Goal: Task Accomplishment & Management: Manage account settings

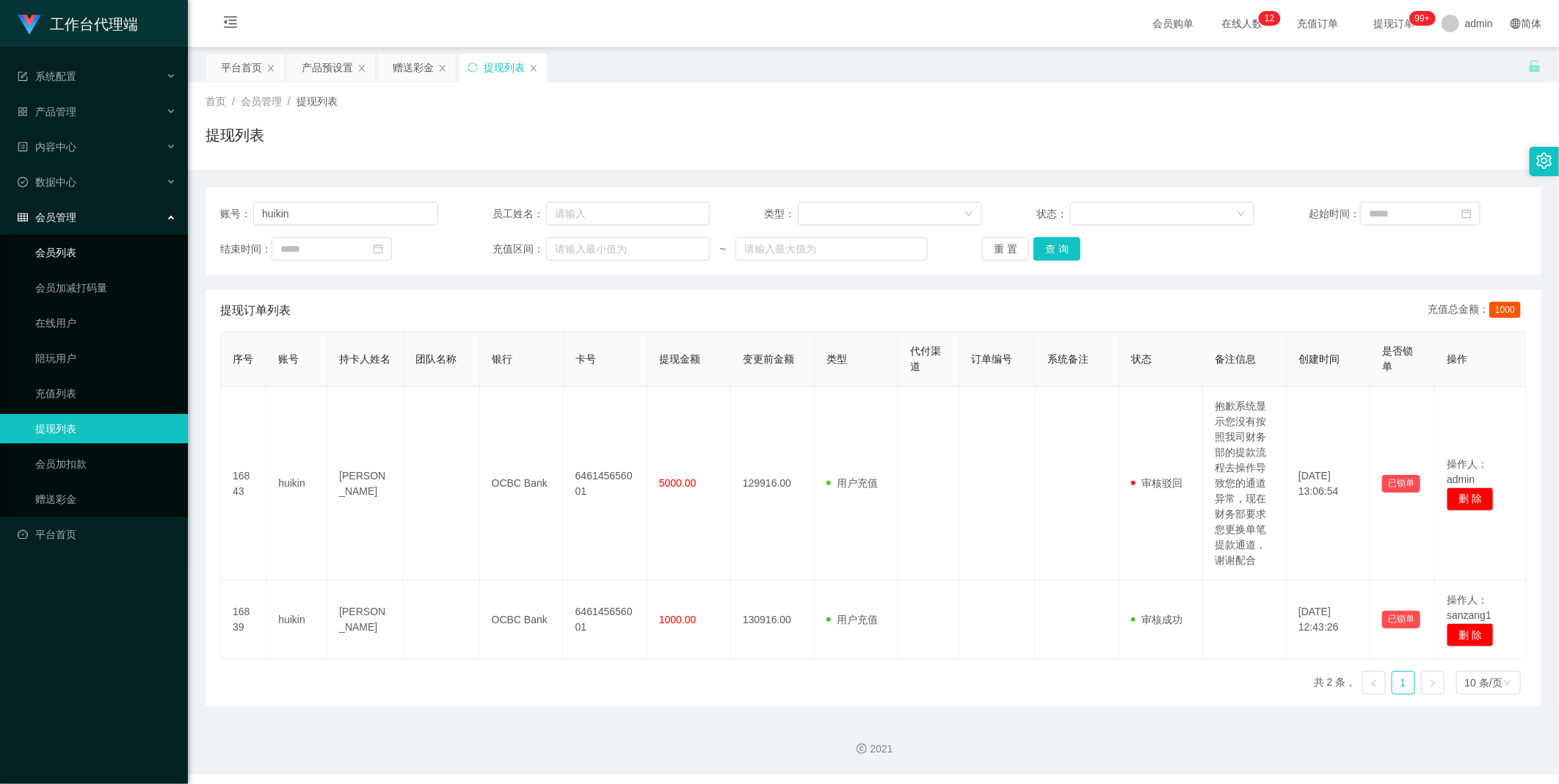
click at [101, 266] on link "会员列表" at bounding box center [106, 253] width 141 height 29
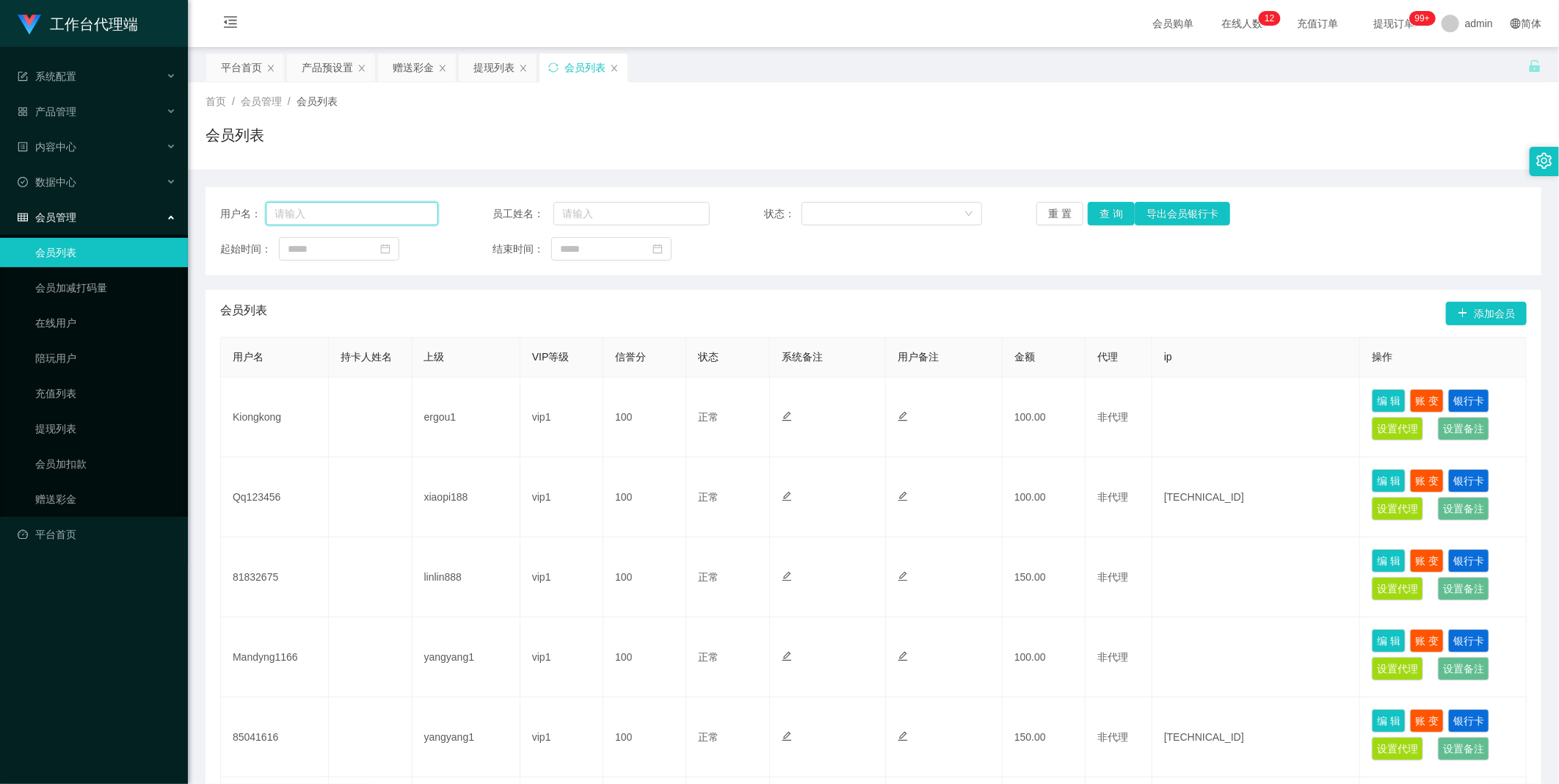
drag, startPoint x: 382, startPoint y: 215, endPoint x: 400, endPoint y: 211, distance: 18.4
click at [384, 215] on input "text" at bounding box center [352, 213] width 173 height 24
click at [318, 203] on input "text" at bounding box center [352, 213] width 173 height 24
click at [319, 210] on input "text" at bounding box center [352, 213] width 173 height 24
click at [320, 210] on input "text" at bounding box center [352, 213] width 173 height 24
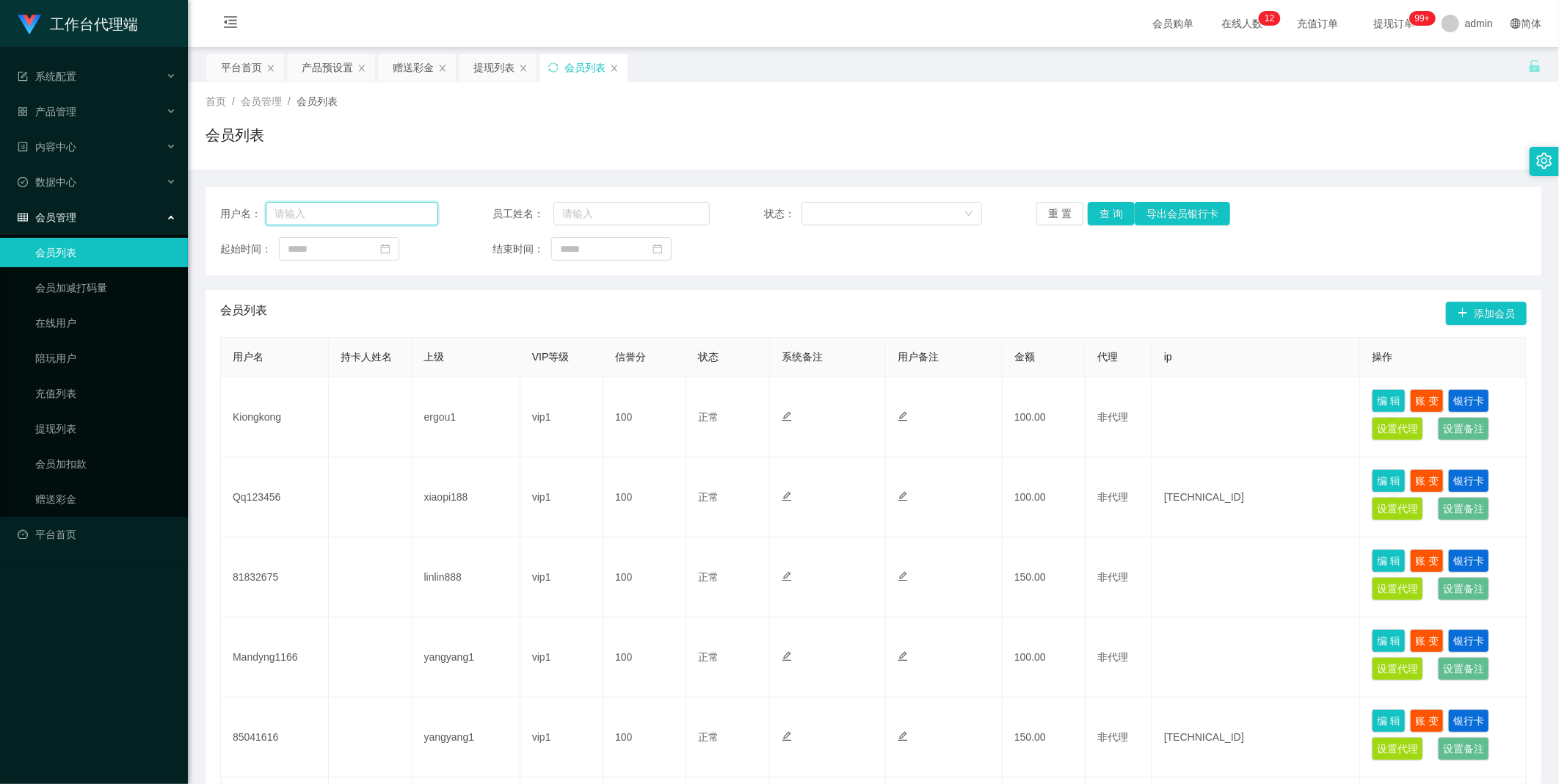
click at [320, 210] on input "text" at bounding box center [352, 213] width 173 height 24
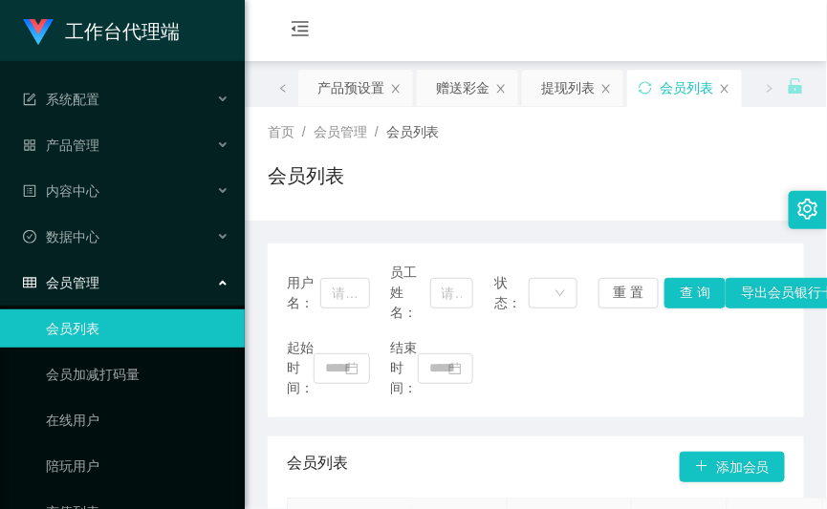
drag, startPoint x: 282, startPoint y: 126, endPoint x: 564, endPoint y: 0, distance: 308.9
click at [287, 127] on span "首页" at bounding box center [281, 131] width 27 height 15
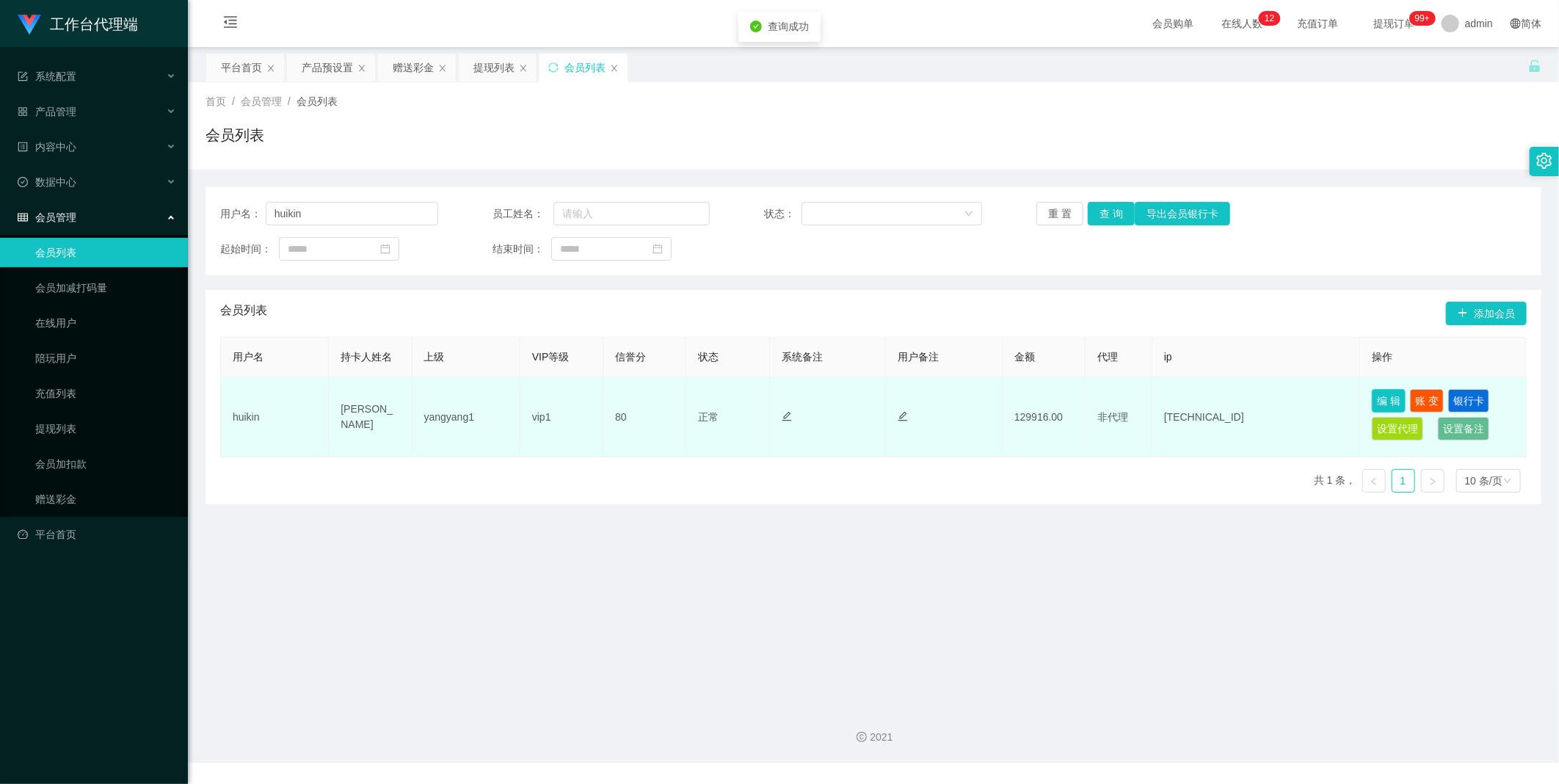
click at [1377, 398] on button "编 辑" at bounding box center [1389, 401] width 34 height 24
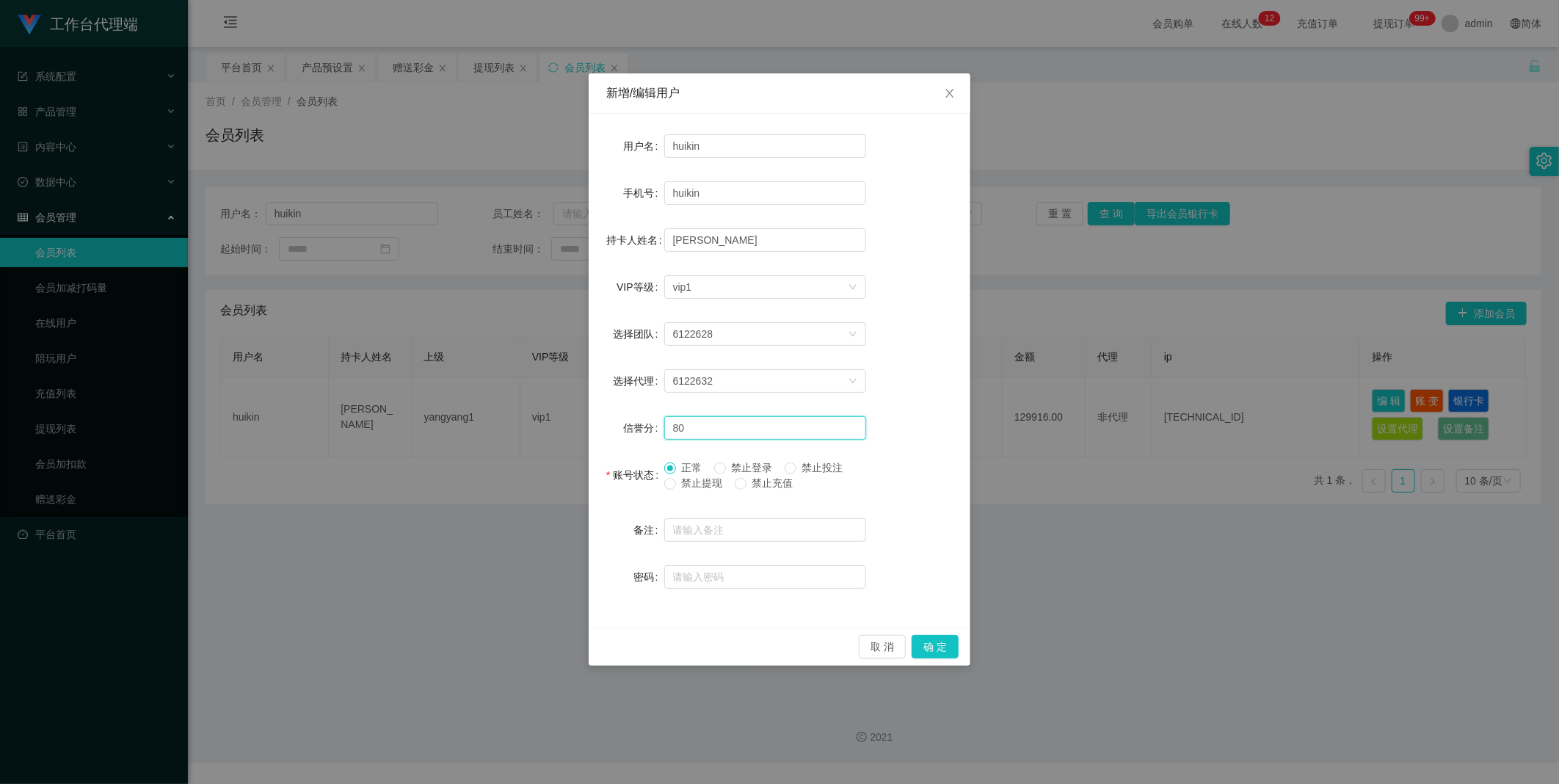
drag, startPoint x: 687, startPoint y: 436, endPoint x: 525, endPoint y: 408, distance: 164.4
click at [531, 408] on div "新增/编辑用户 用户名 huikin 手机号 huikin 持卡人姓名 [PERSON_NAME] VIP等级 选择VIP等级 vip1 选择团队 61226…" at bounding box center [780, 392] width 1559 height 784
type input "68"
click at [945, 649] on button "确 定" at bounding box center [935, 647] width 47 height 24
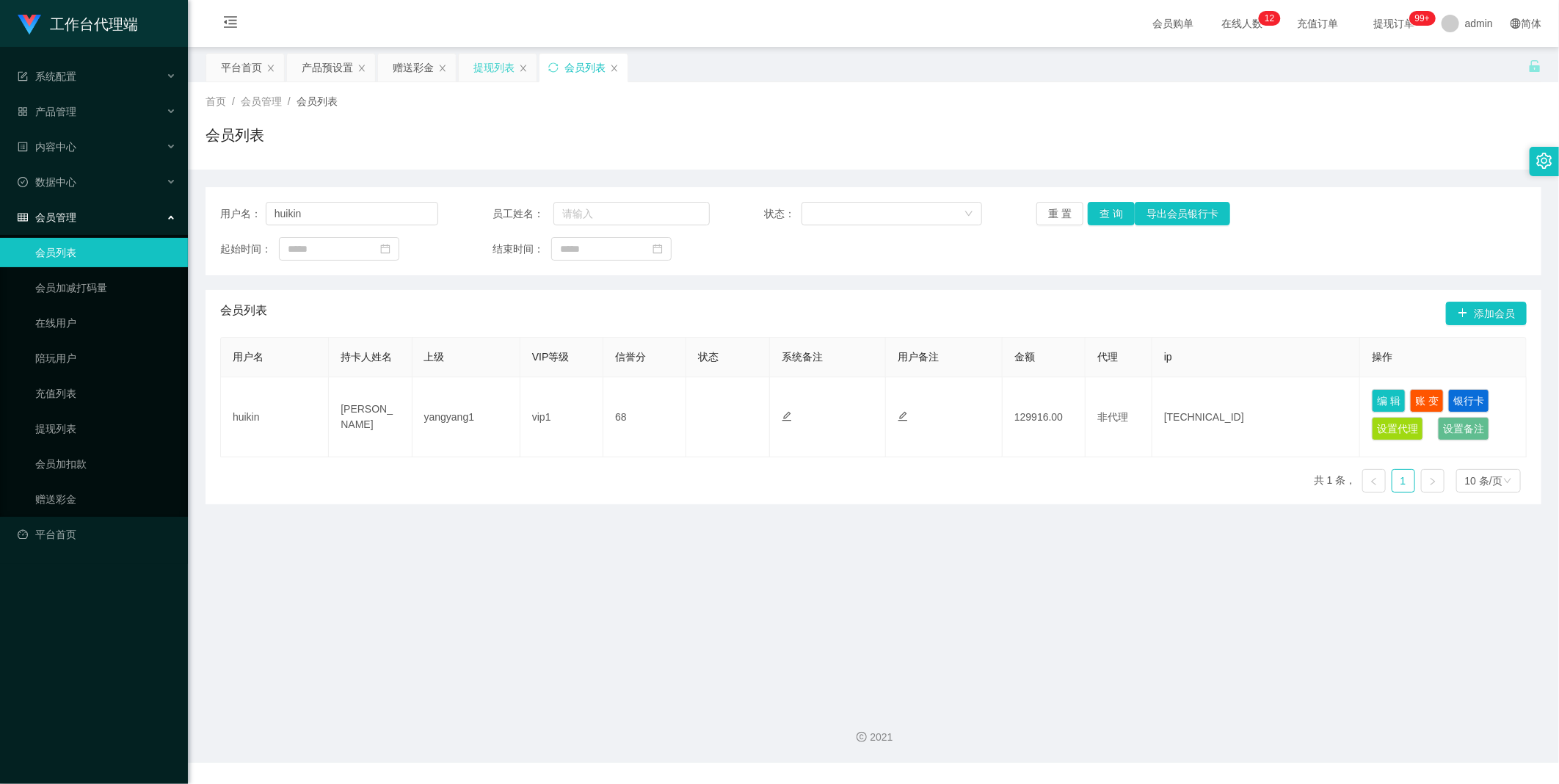
click at [495, 74] on div "提现列表" at bounding box center [494, 68] width 41 height 28
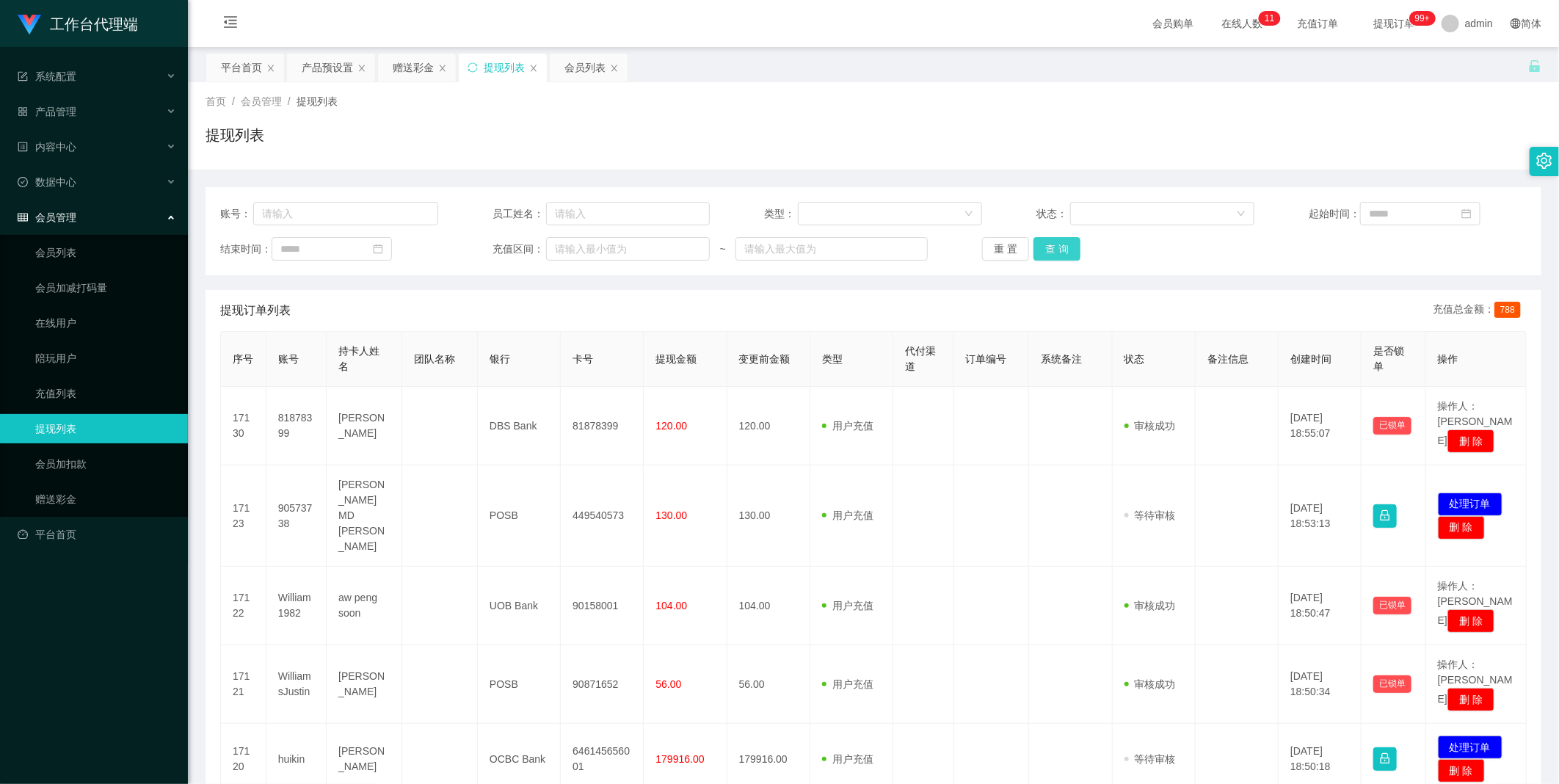
click at [1053, 250] on button "查 询" at bounding box center [1057, 249] width 47 height 24
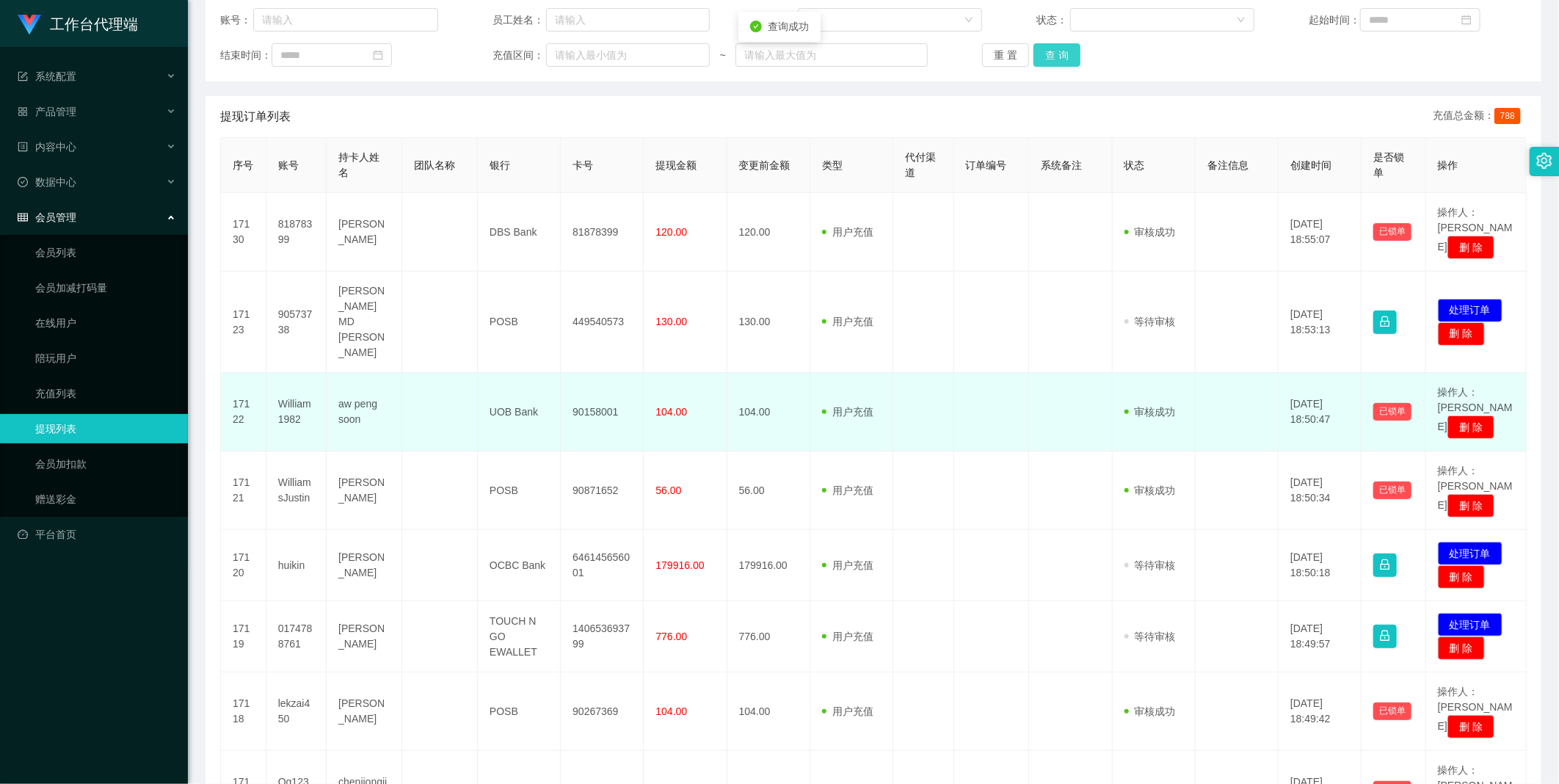
scroll to position [272, 0]
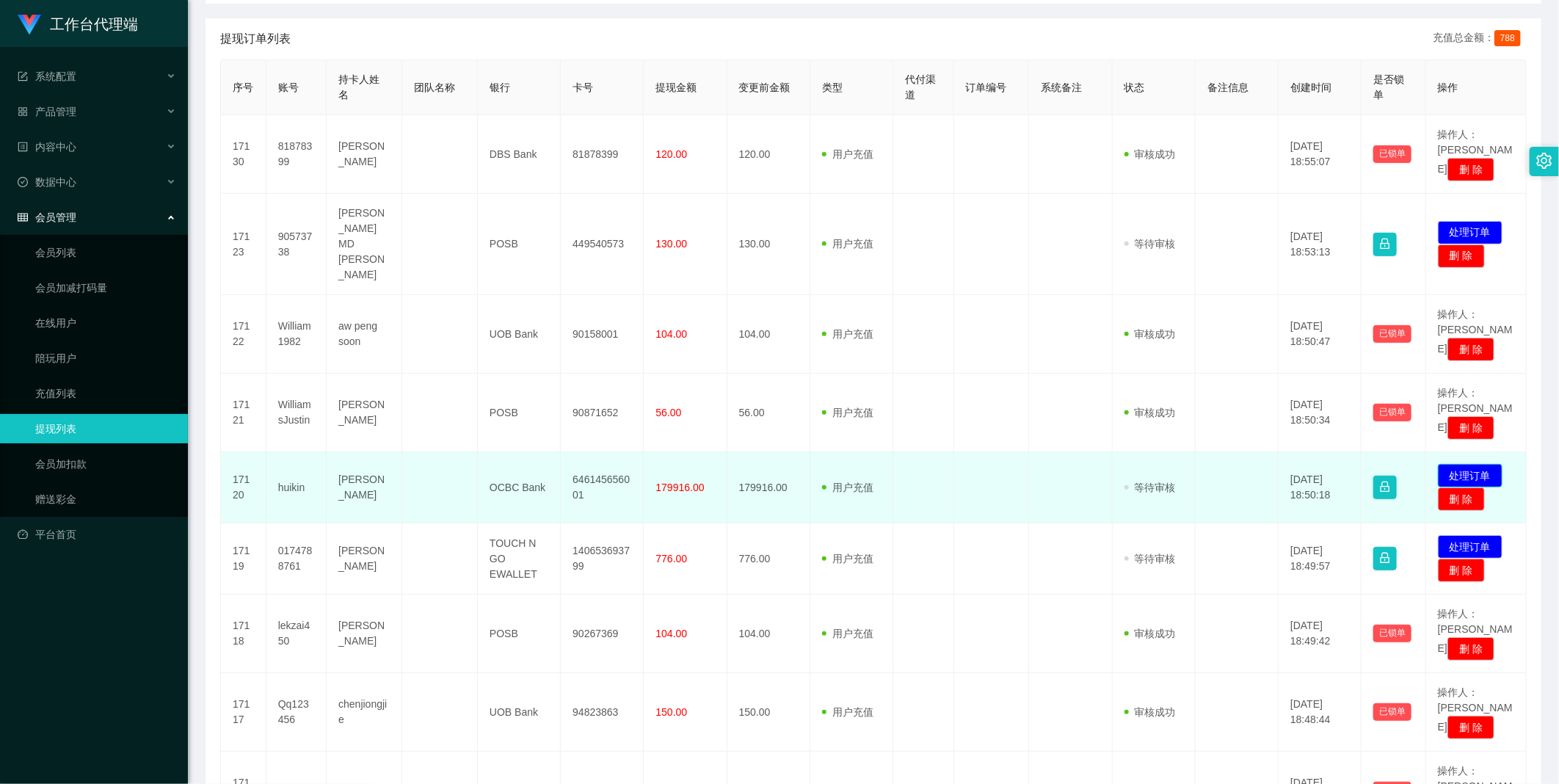
click at [1474, 464] on button "处理订单" at bounding box center [1470, 475] width 65 height 24
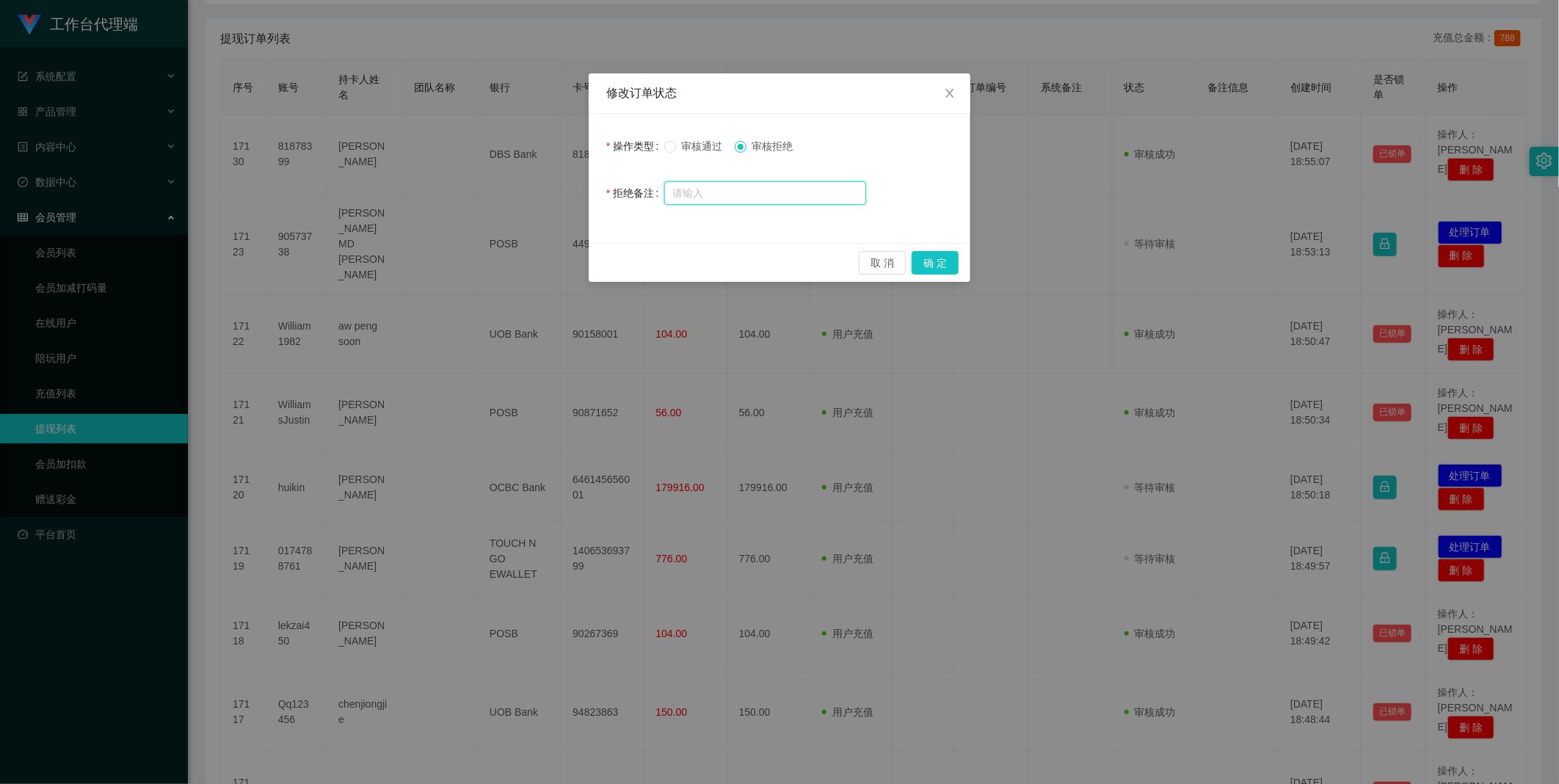
drag, startPoint x: 750, startPoint y: 190, endPoint x: 779, endPoint y: 195, distance: 29.4
click at [750, 193] on input "text" at bounding box center [765, 193] width 202 height 24
click at [945, 85] on span "Close" at bounding box center [950, 94] width 41 height 41
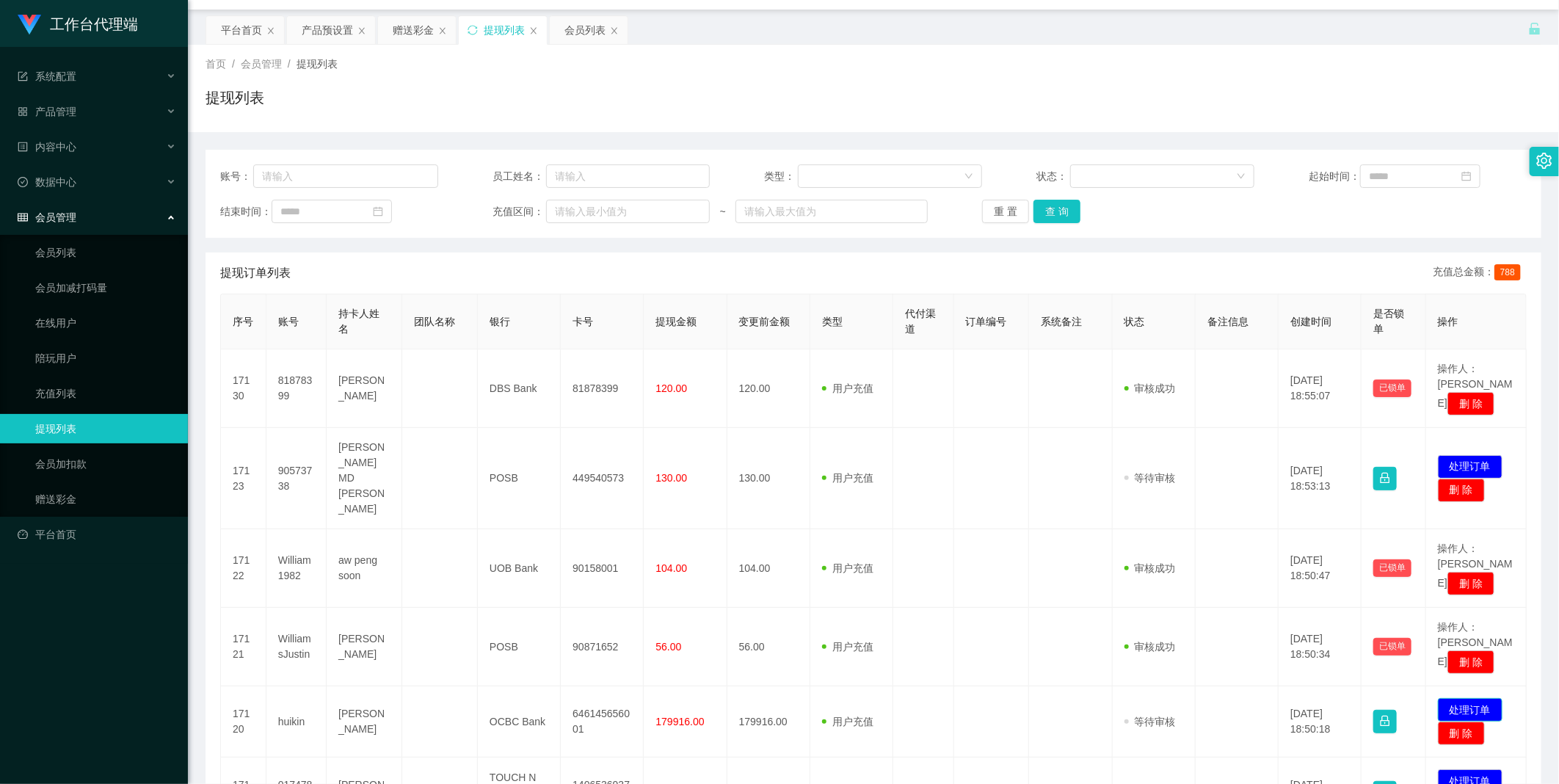
scroll to position [0, 0]
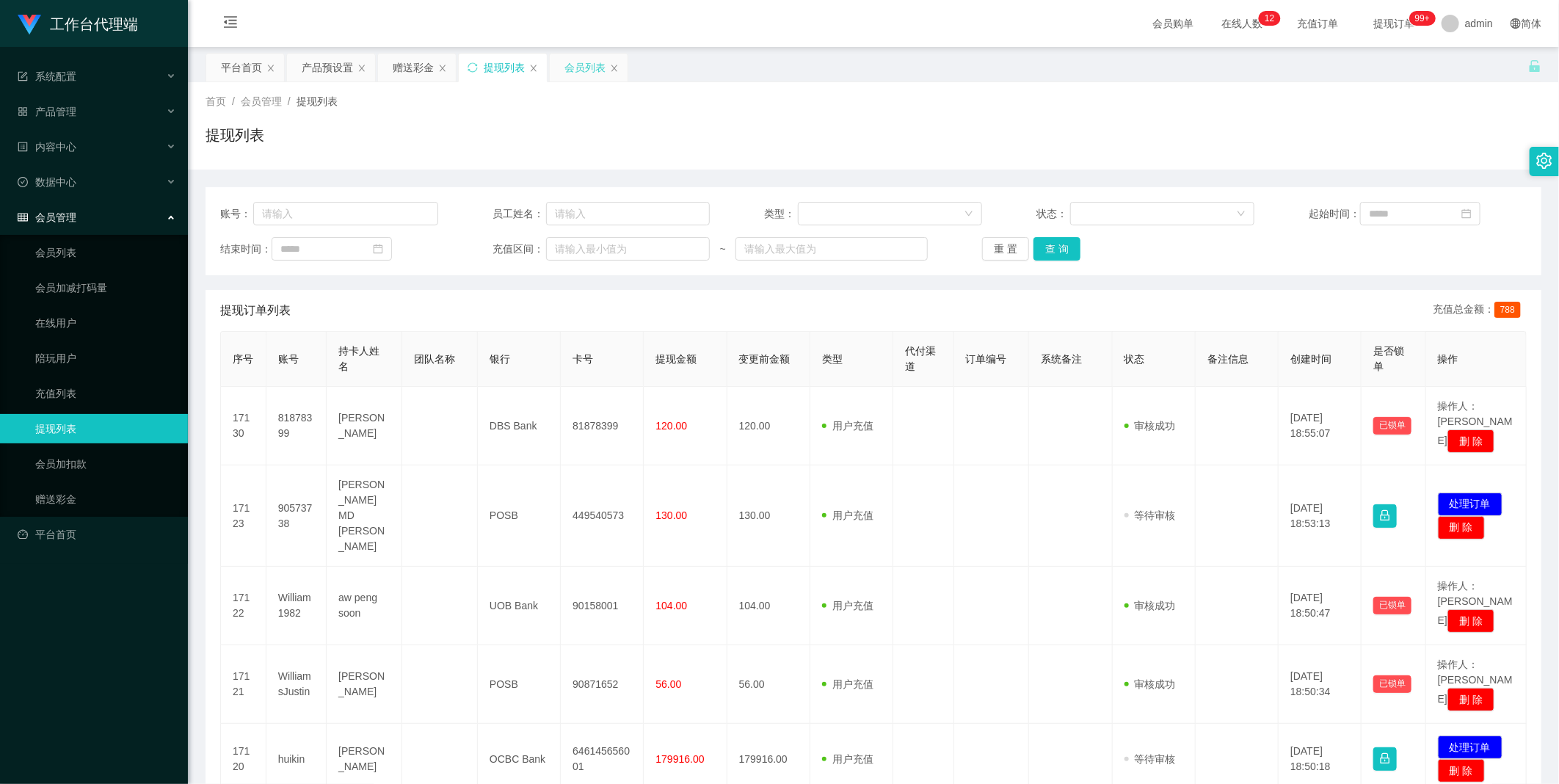
click at [562, 74] on div "会员列表" at bounding box center [588, 68] width 78 height 28
click at [593, 63] on div "会员列表" at bounding box center [585, 68] width 41 height 28
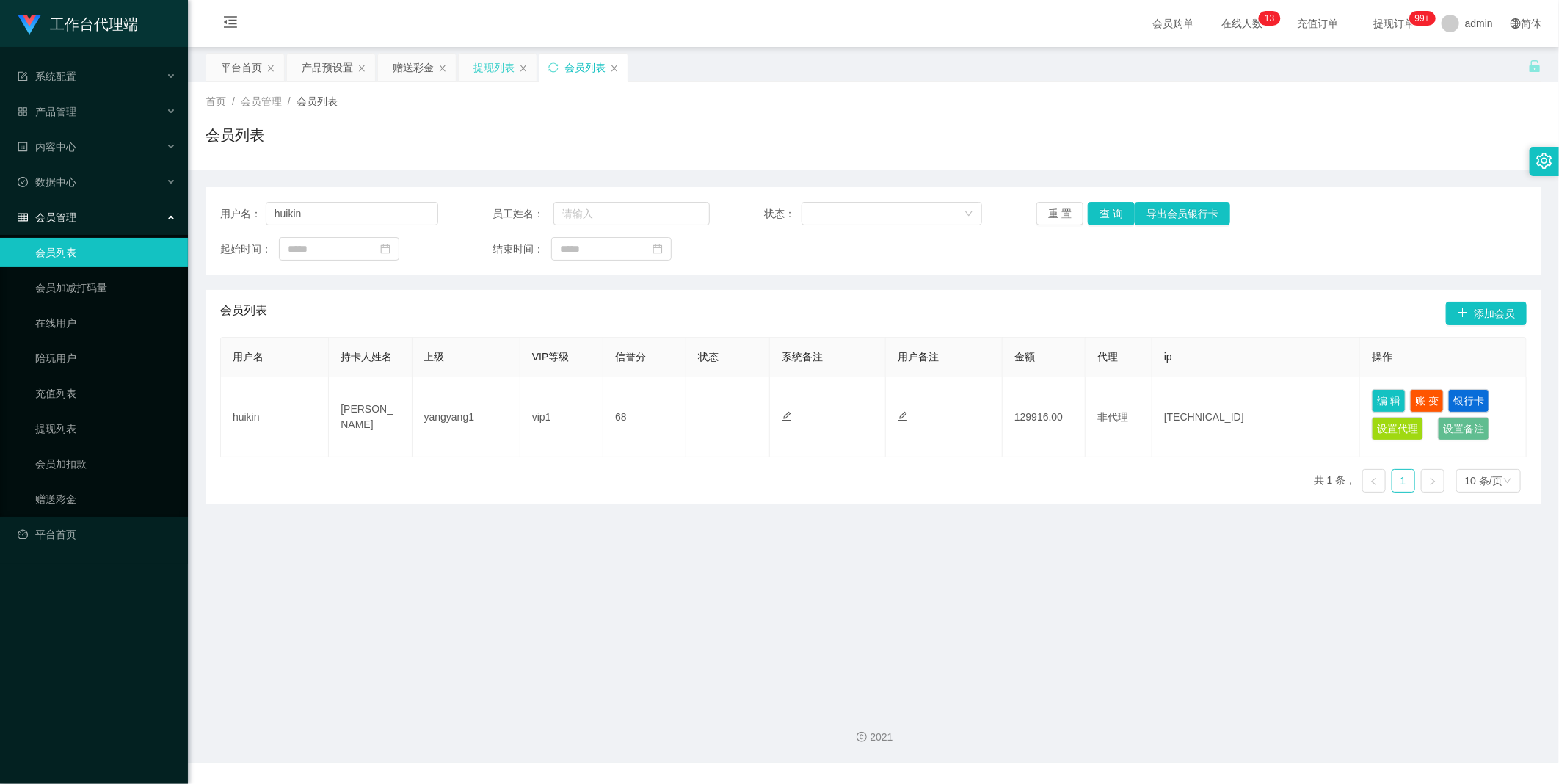
click at [486, 69] on div "提现列表" at bounding box center [494, 68] width 41 height 28
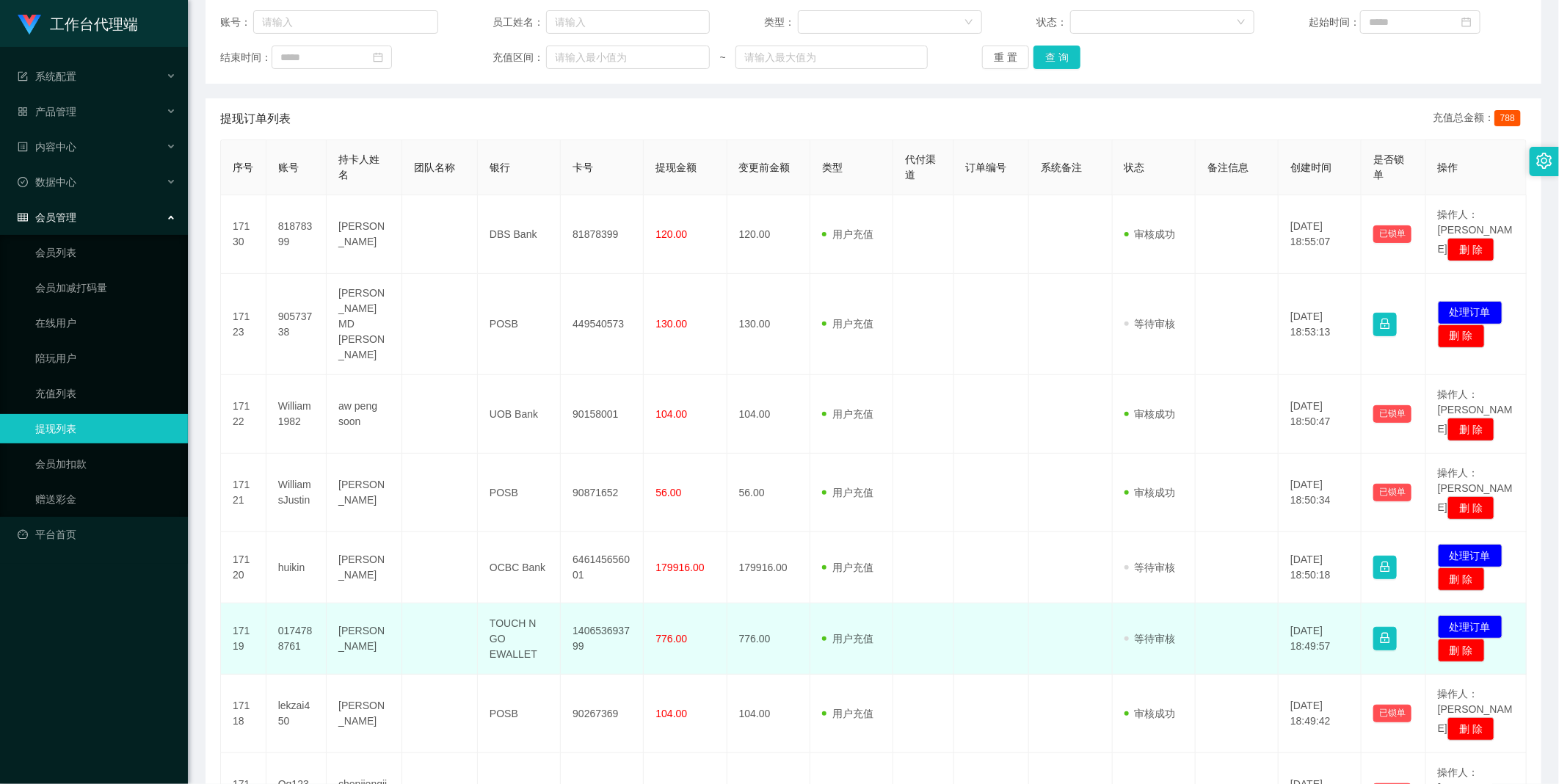
scroll to position [272, 0]
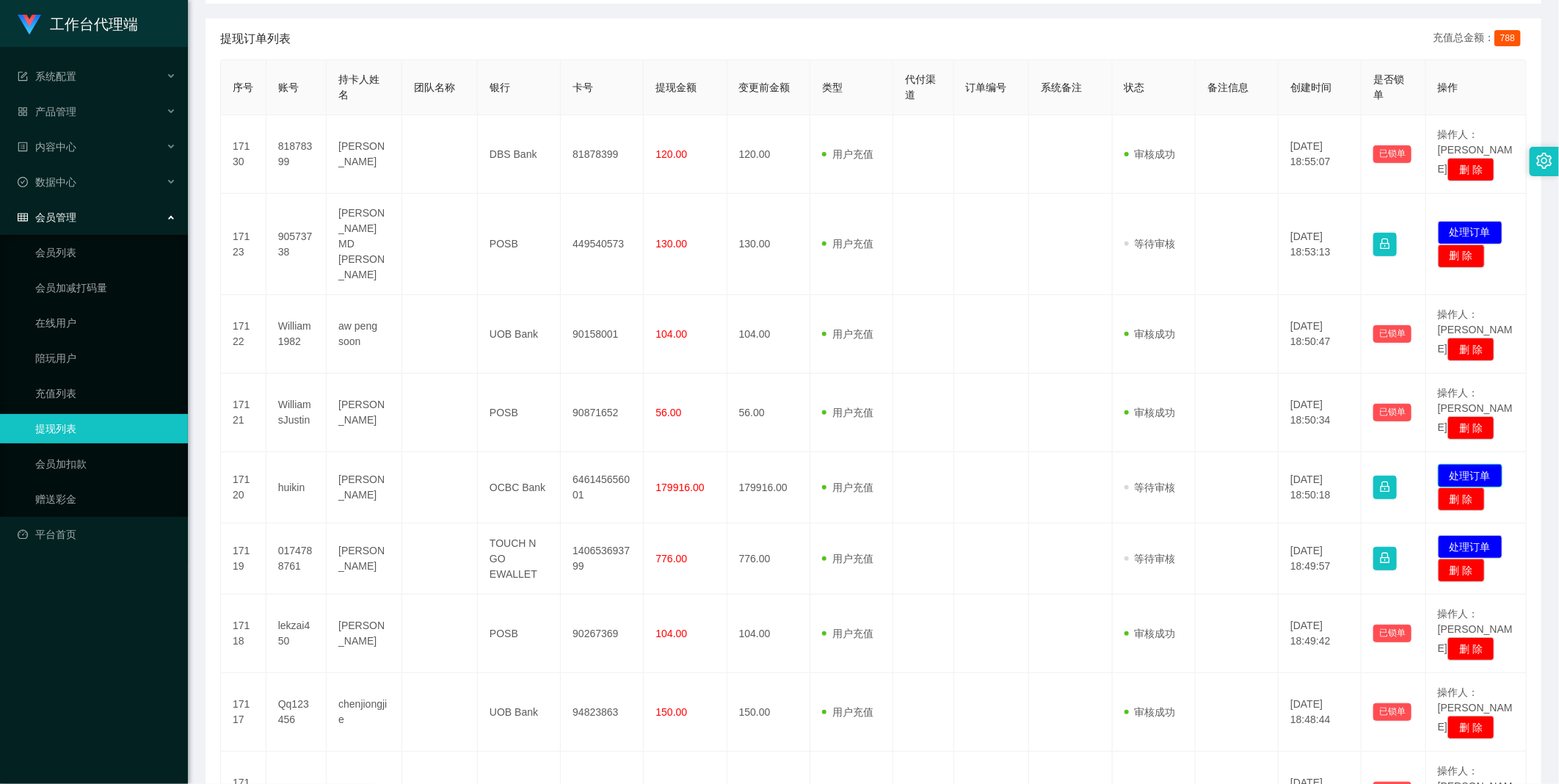
drag, startPoint x: 1488, startPoint y: 401, endPoint x: 1483, endPoint y: 394, distance: 8.6
click at [1485, 464] on button "处理订单" at bounding box center [1470, 475] width 65 height 24
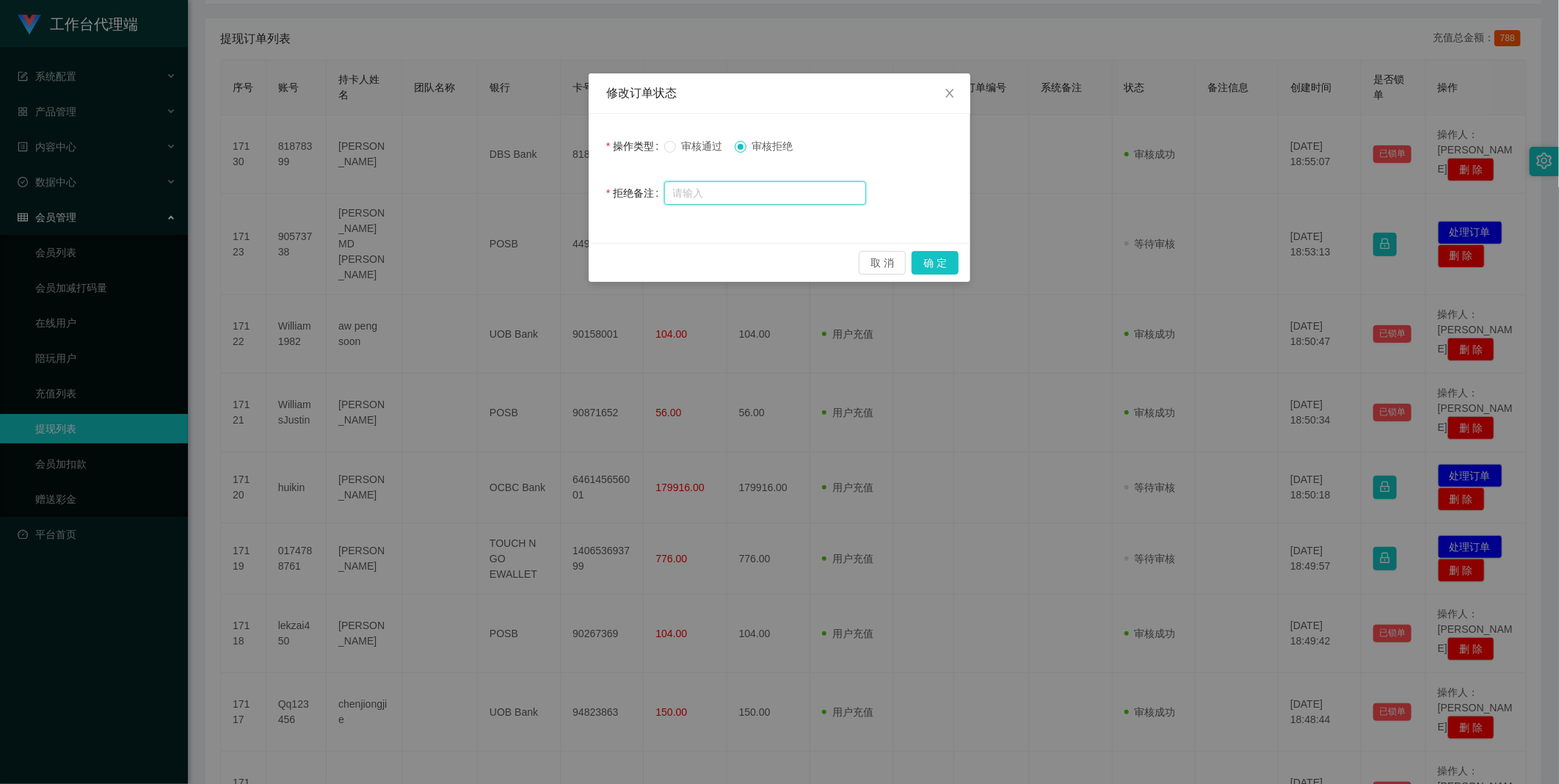
click at [739, 193] on input "text" at bounding box center [765, 193] width 202 height 24
click at [766, 199] on input "text" at bounding box center [765, 193] width 202 height 24
drag, startPoint x: 862, startPoint y: 260, endPoint x: 648, endPoint y: 159, distance: 236.6
click at [861, 260] on button "取 消" at bounding box center [882, 263] width 47 height 24
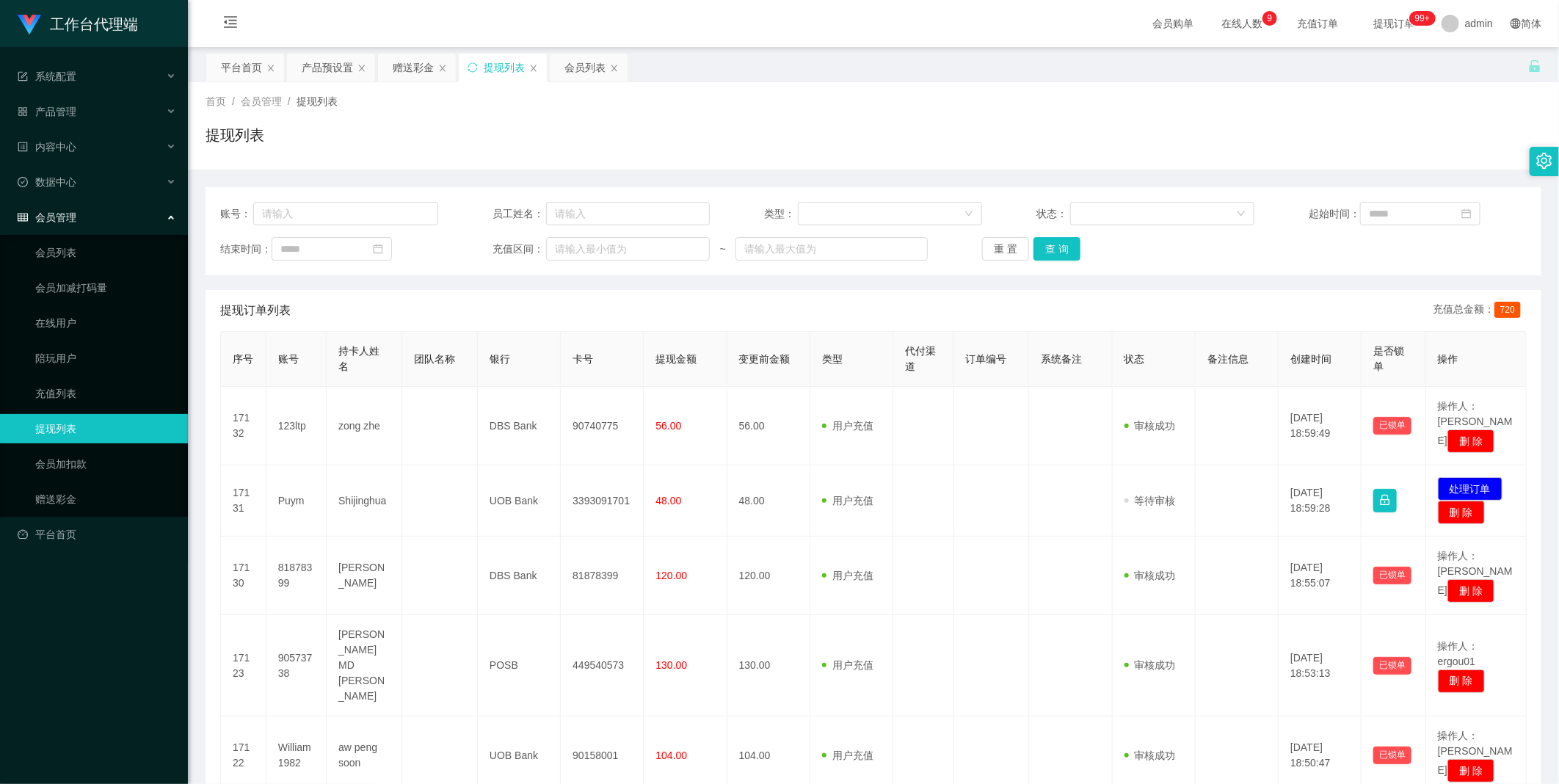
scroll to position [404, 0]
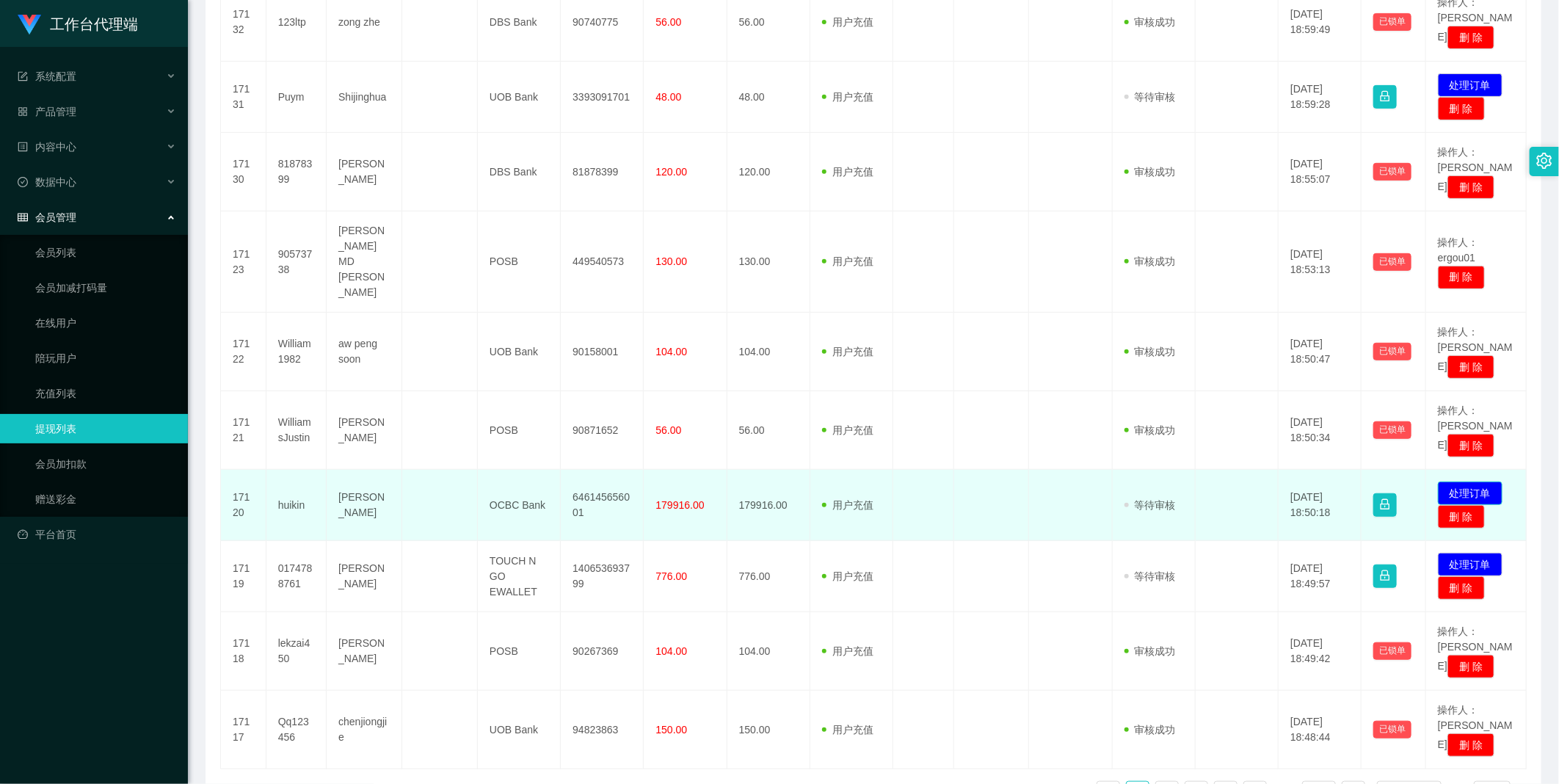
click at [1458, 481] on button "处理订单" at bounding box center [1470, 493] width 65 height 24
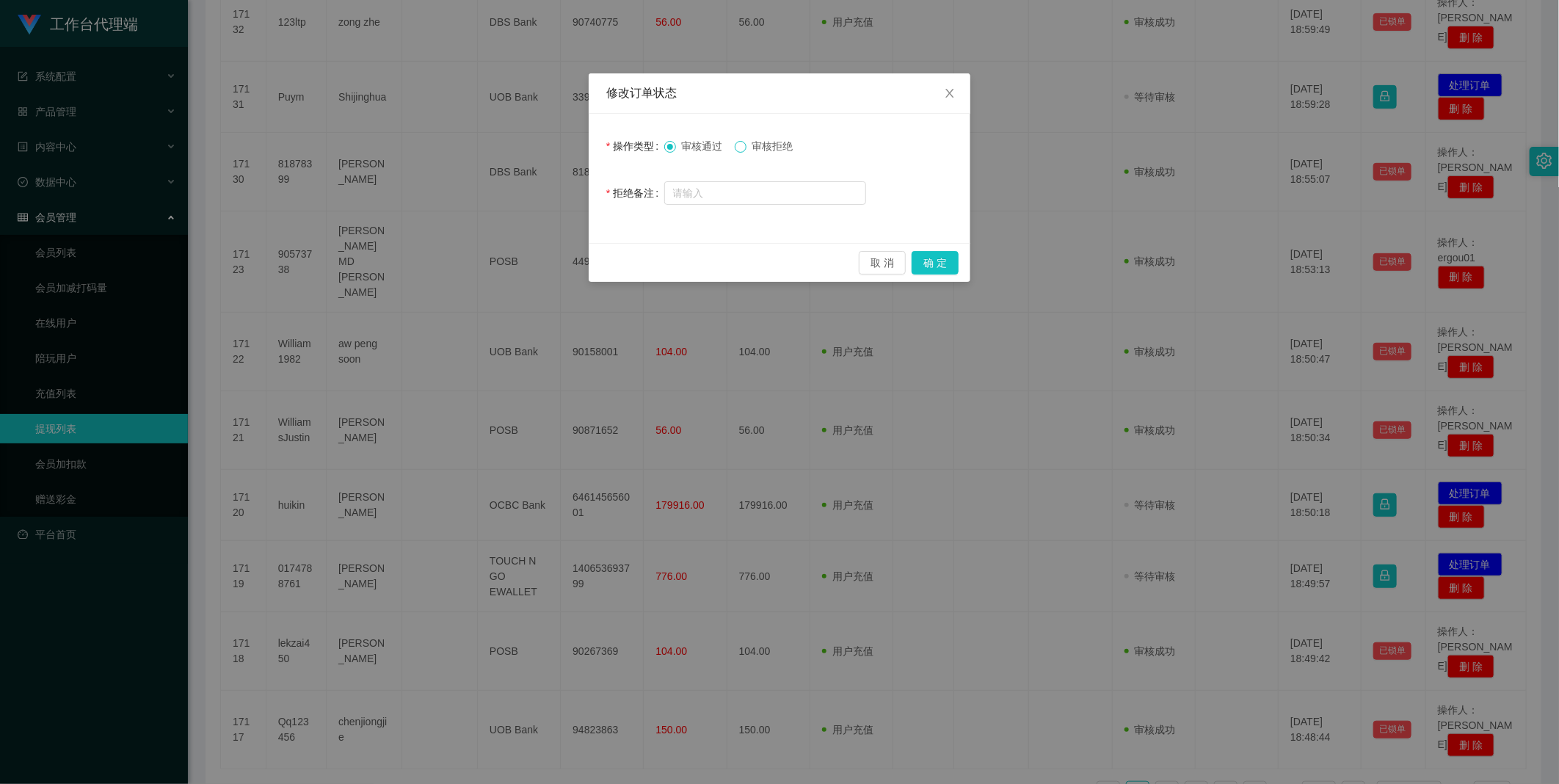
click at [749, 148] on label "审核拒绝" at bounding box center [767, 147] width 65 height 15
click at [744, 187] on input "text" at bounding box center [765, 193] width 202 height 24
drag, startPoint x: 750, startPoint y: 167, endPoint x: 746, endPoint y: 159, distance: 8.9
click at [746, 159] on form "操作类型 审核通过 审核拒绝 拒绝备注" at bounding box center [779, 169] width 346 height 76
click at [739, 151] on span at bounding box center [740, 147] width 12 height 12
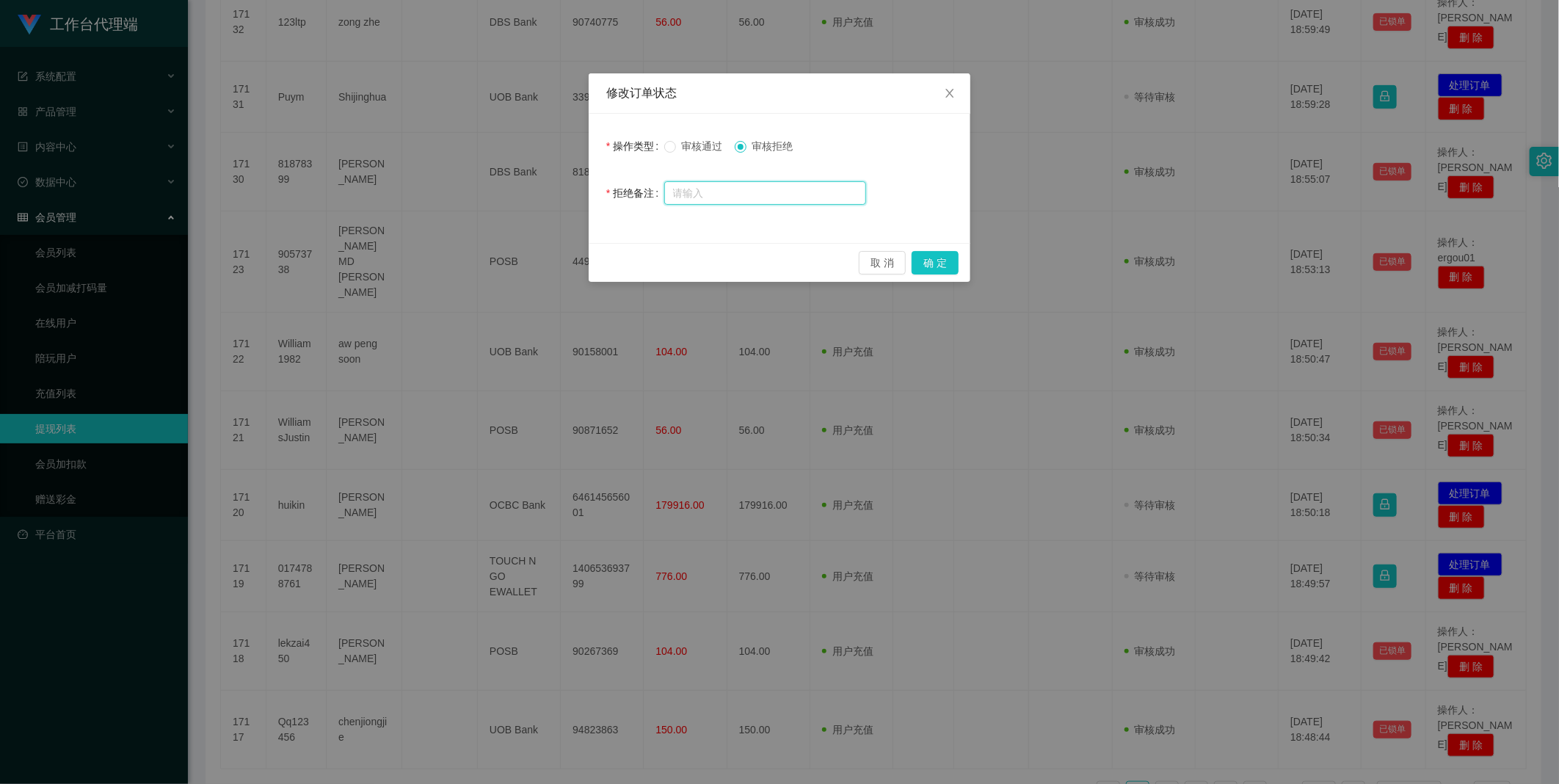
click at [734, 187] on input "text" at bounding box center [765, 193] width 202 height 24
click at [1512, 144] on div "修改订单状态 操作类型 审核通过 审核拒绝 拒绝备注 取 消 确 定" at bounding box center [780, 392] width 1559 height 784
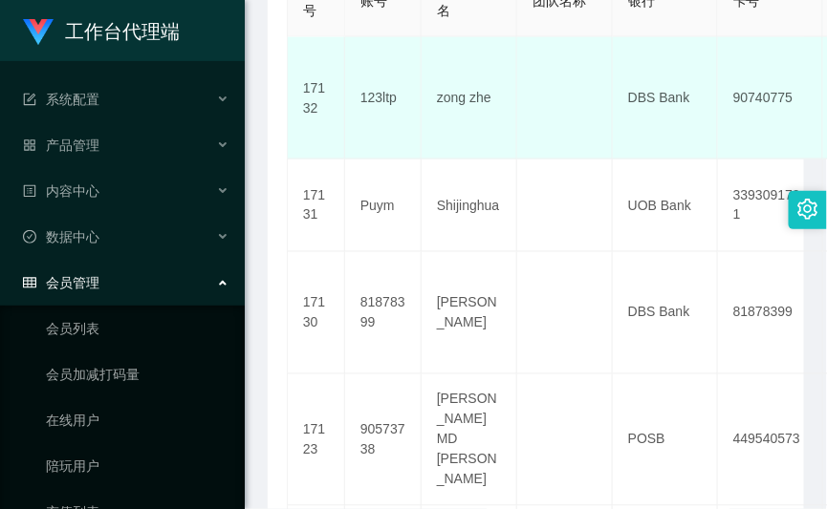
click at [297, 59] on td "17132" at bounding box center [316, 98] width 57 height 122
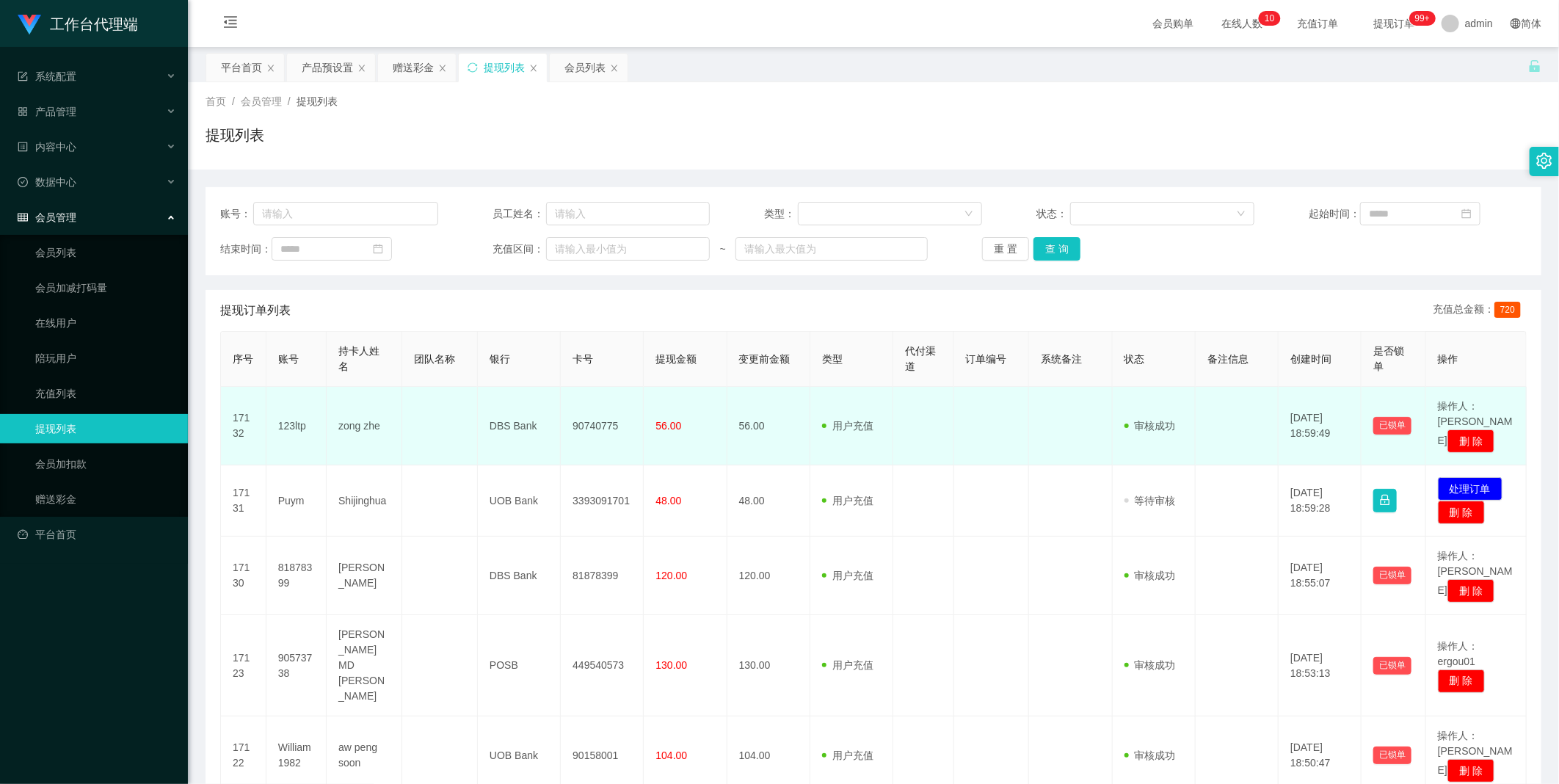
scroll to position [404, 0]
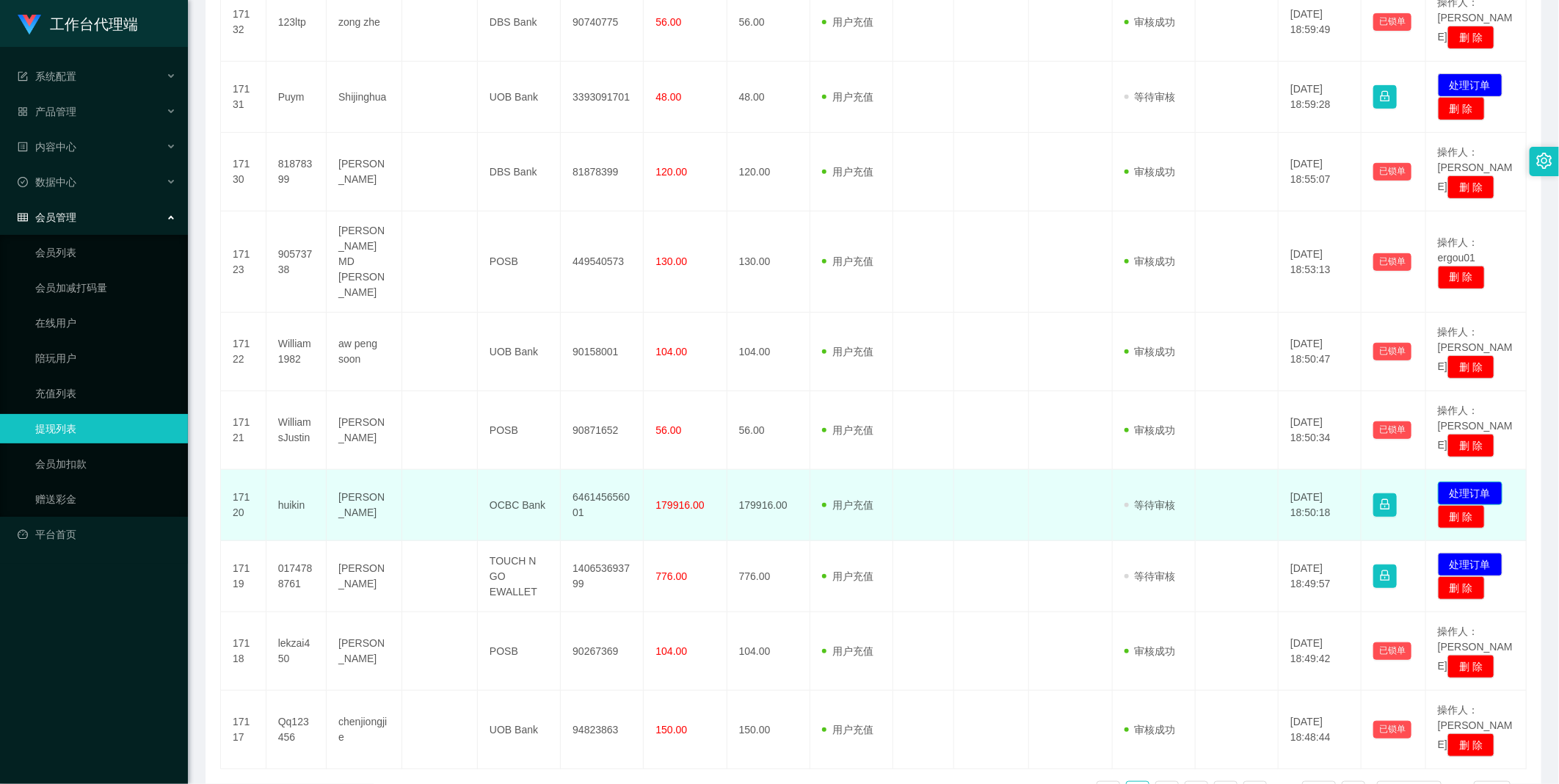
click at [1469, 481] on button "处理订单" at bounding box center [1470, 493] width 65 height 24
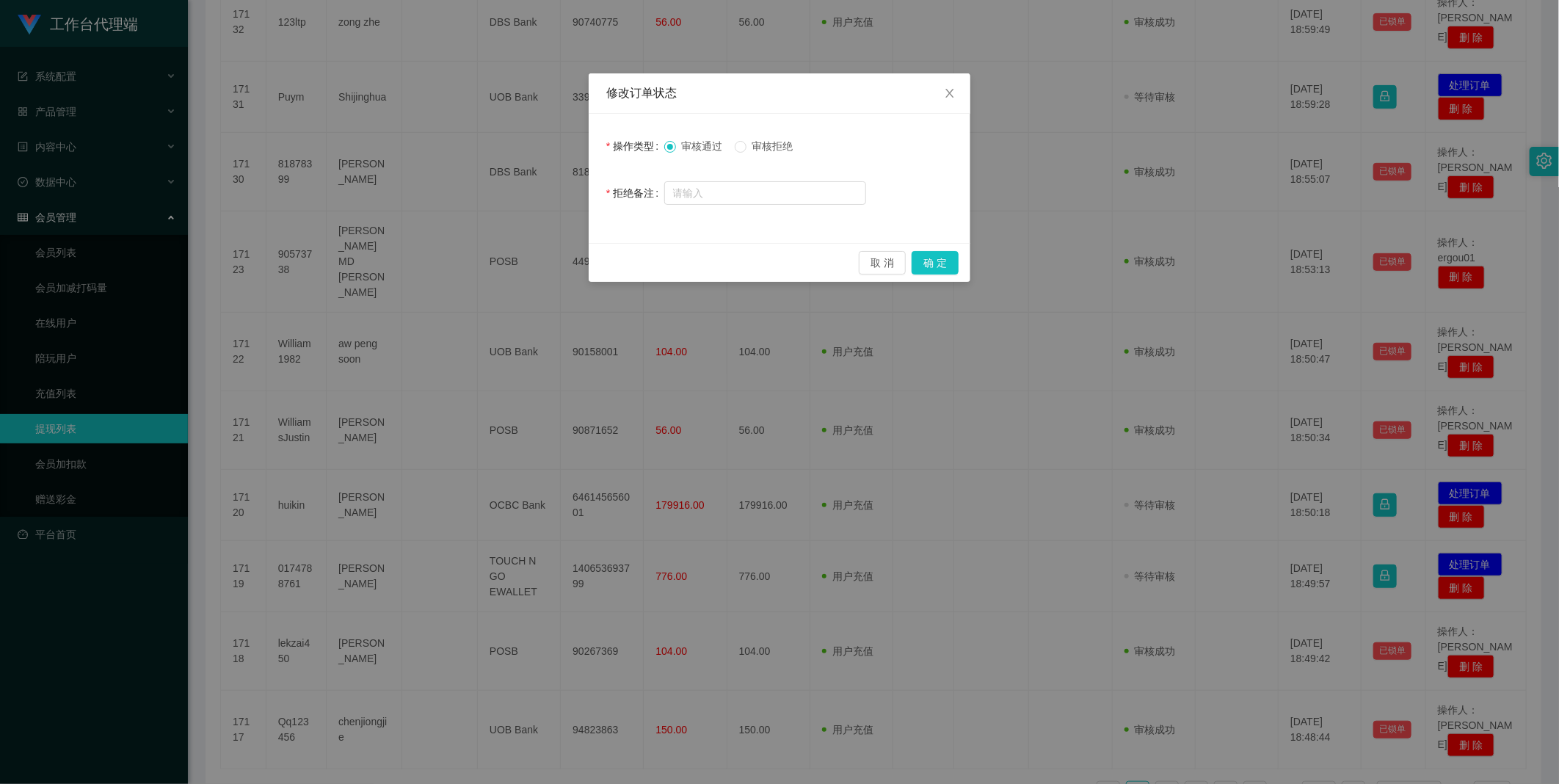
click at [745, 153] on label "审核拒绝" at bounding box center [767, 147] width 65 height 15
click at [725, 190] on input "text" at bounding box center [765, 193] width 202 height 24
click at [721, 191] on input "text" at bounding box center [765, 193] width 202 height 24
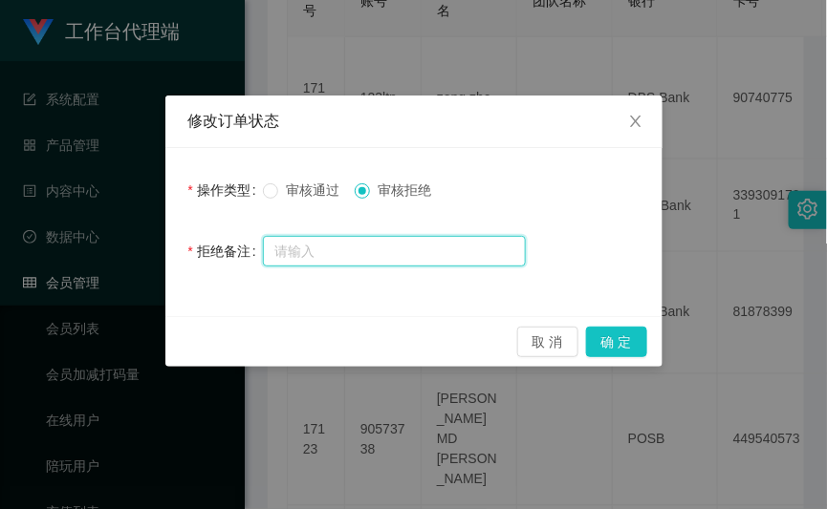
click at [352, 260] on input "text" at bounding box center [394, 251] width 263 height 31
click at [313, 249] on input "text" at bounding box center [394, 251] width 263 height 31
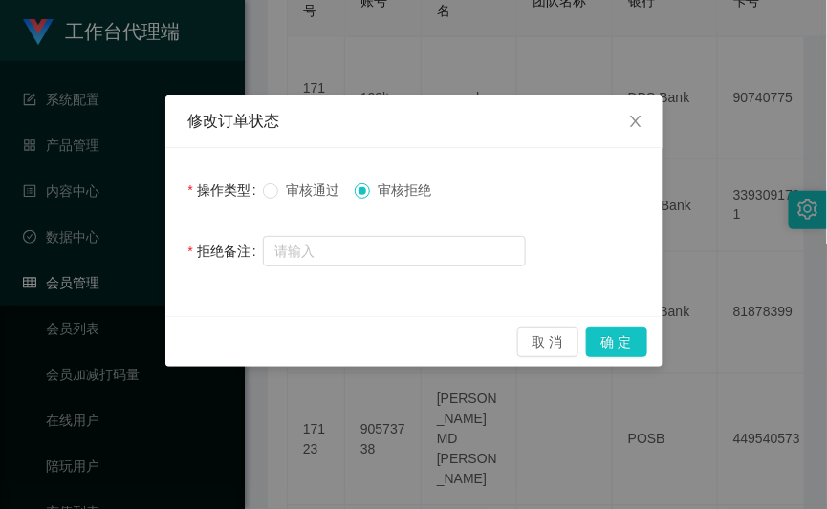
click at [237, 268] on div "拒绝备注" at bounding box center [226, 251] width 76 height 38
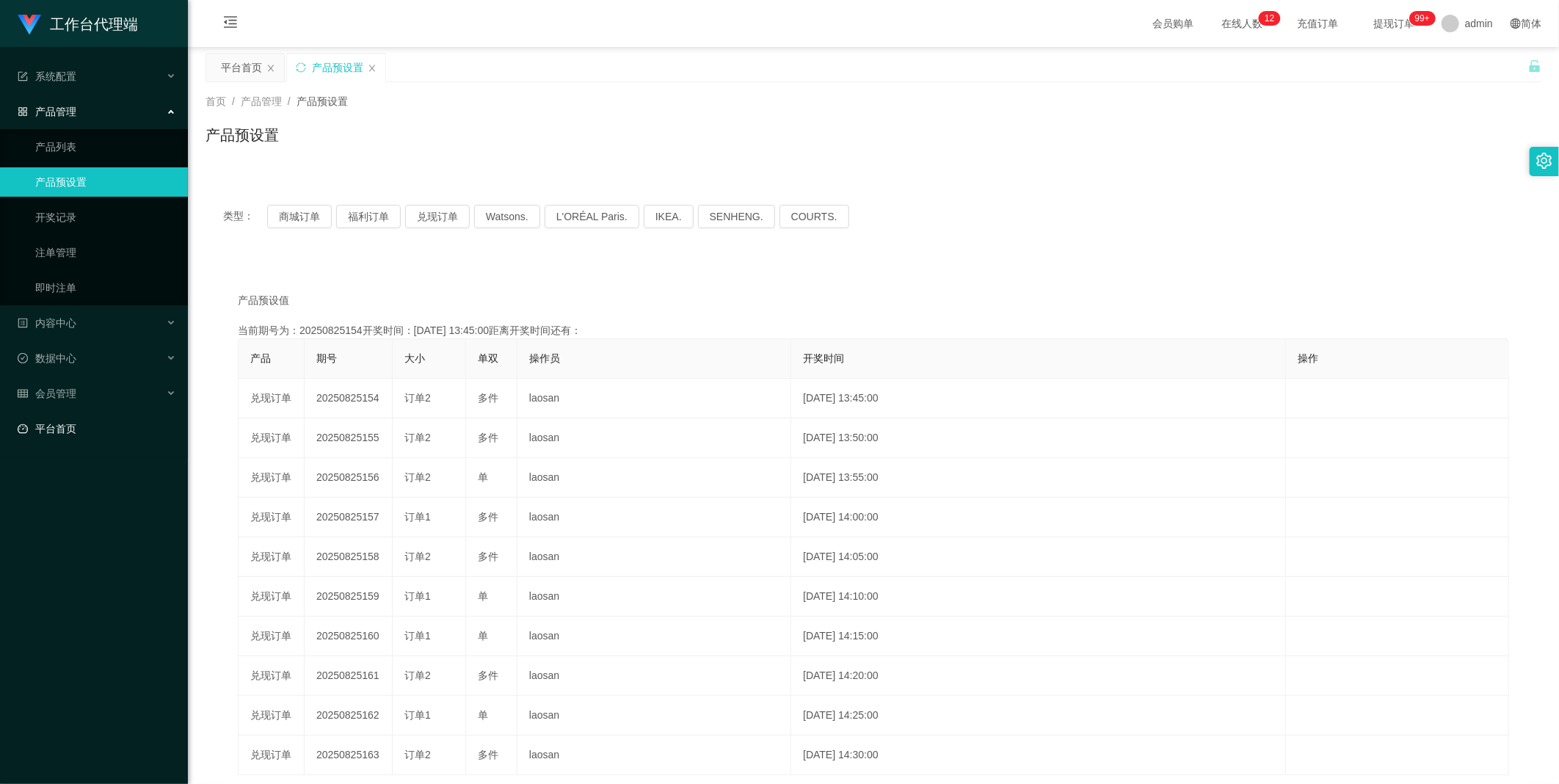
click at [71, 424] on link "平台首页" at bounding box center [97, 428] width 158 height 29
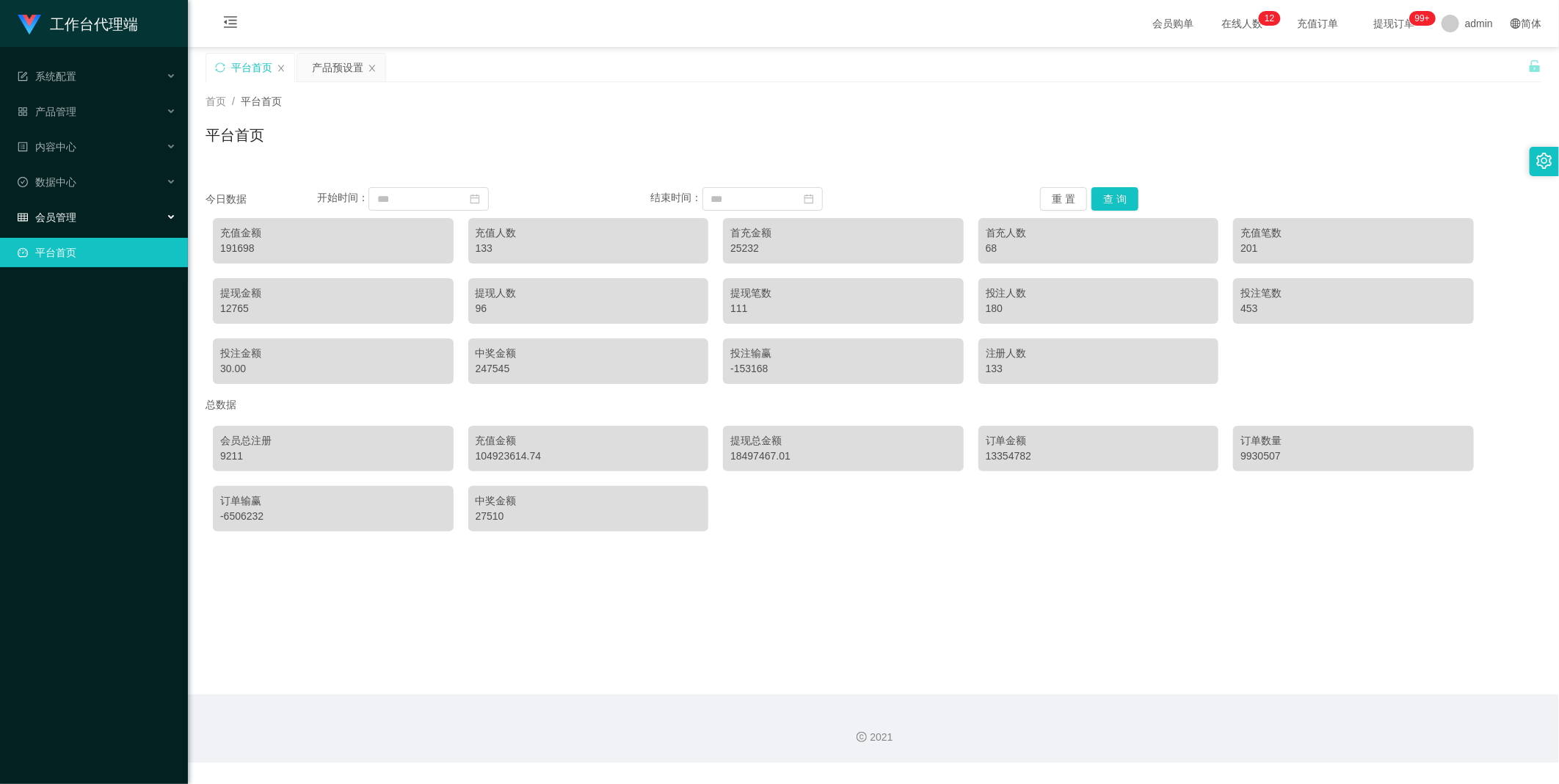
click at [83, 217] on div "会员管理" at bounding box center [94, 217] width 188 height 29
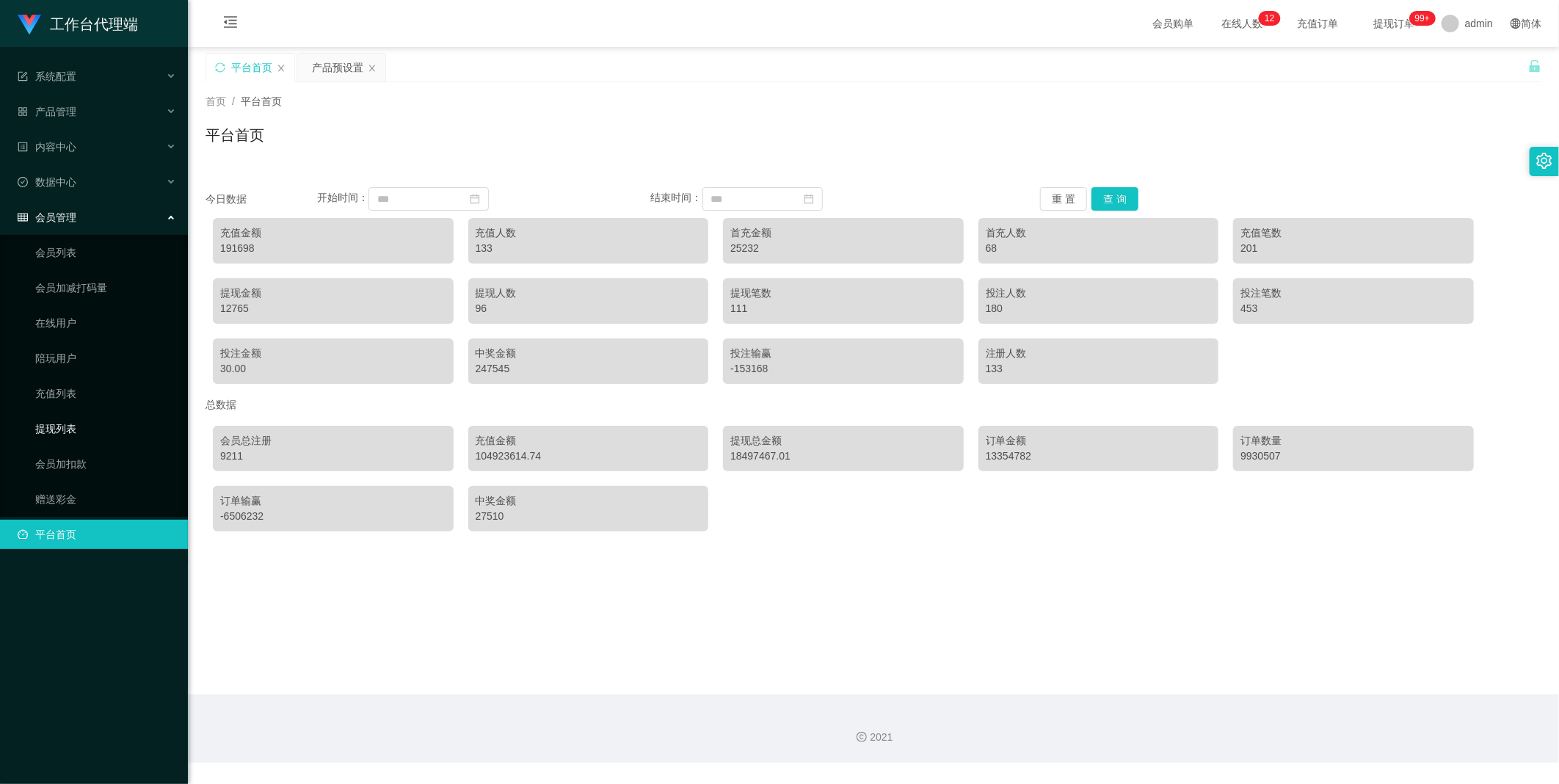
click at [76, 422] on link "提现列表" at bounding box center [106, 428] width 141 height 29
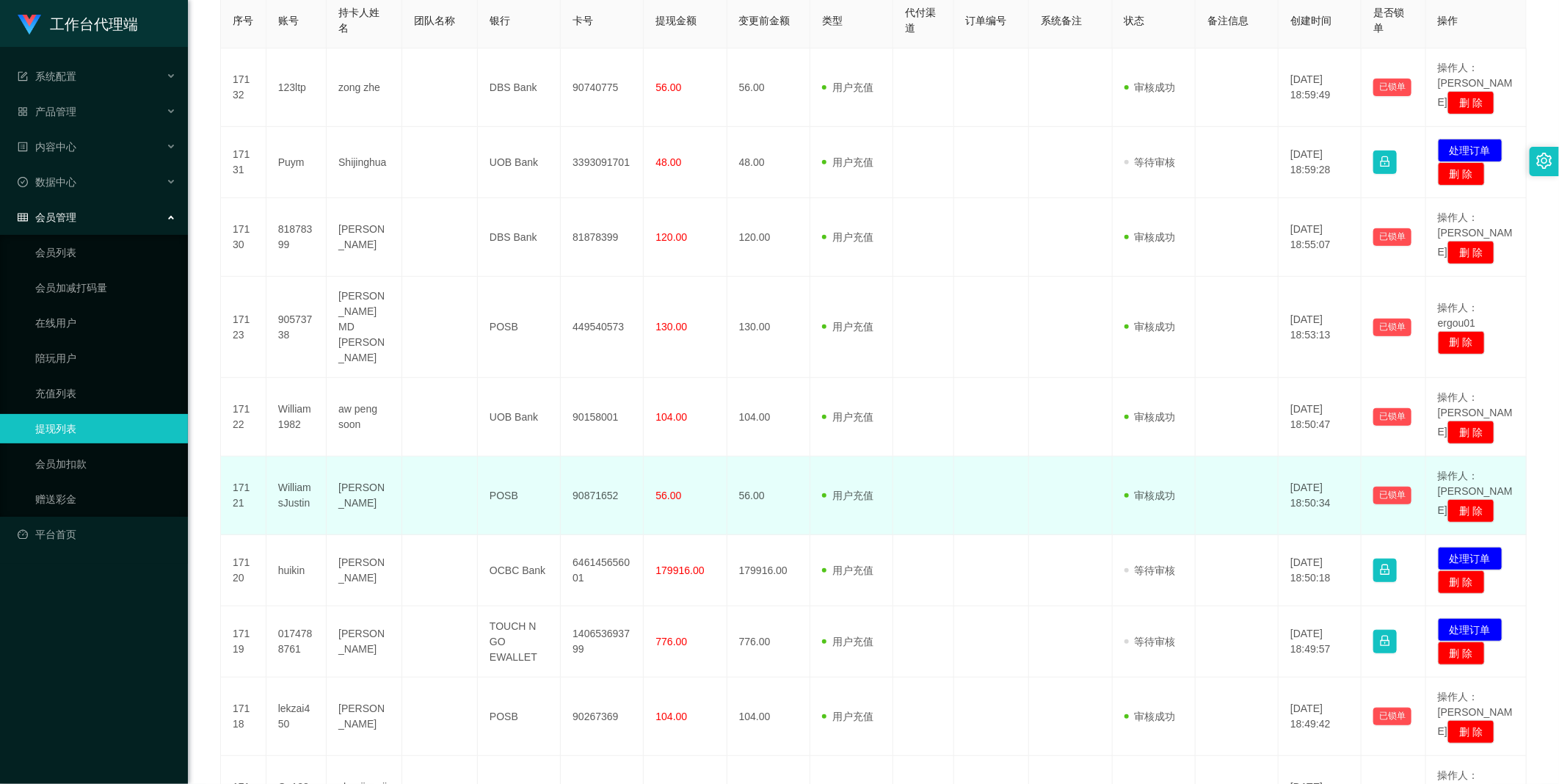
scroll to position [404, 0]
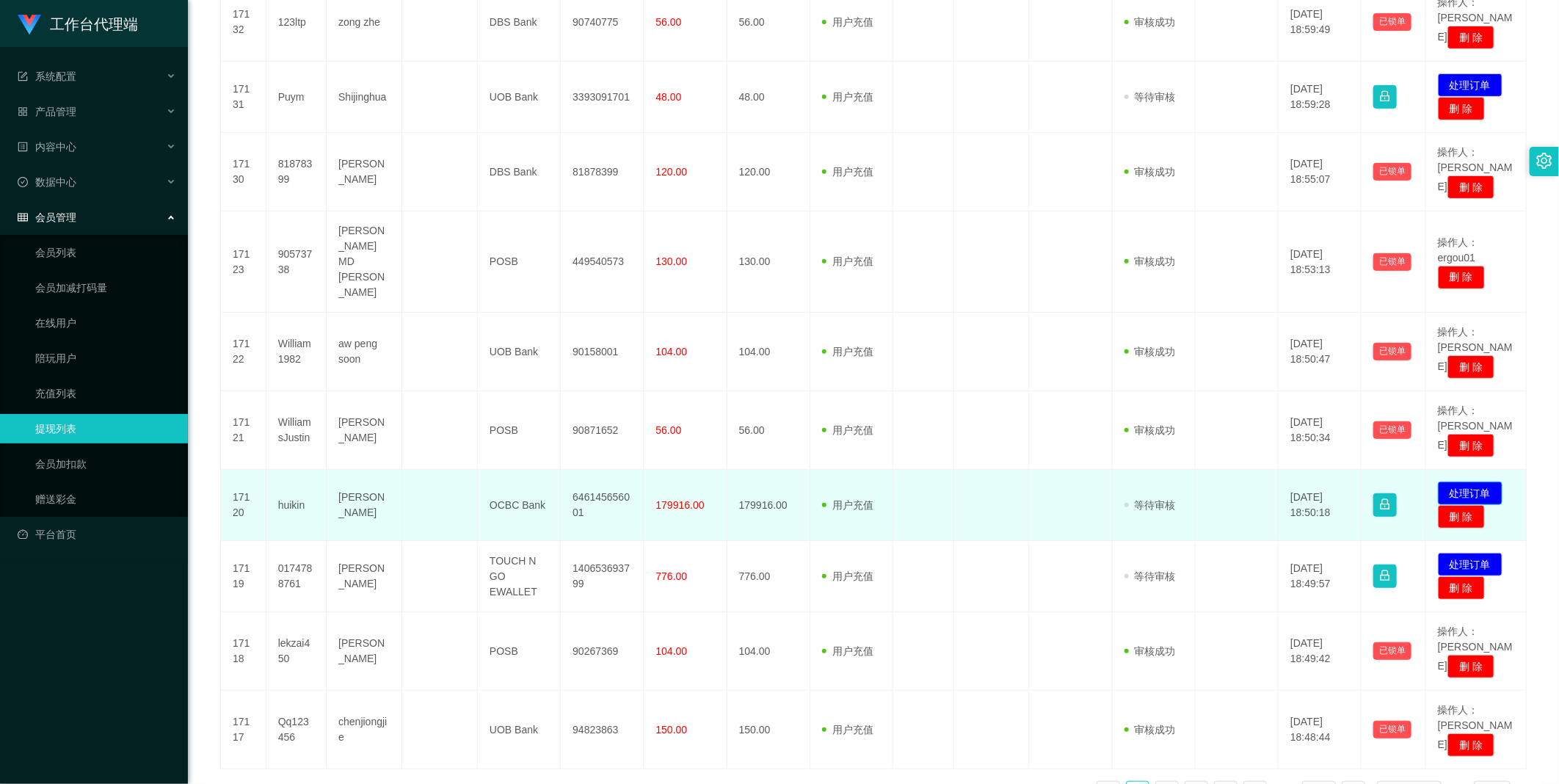
click at [1457, 481] on button "处理订单" at bounding box center [1470, 493] width 65 height 24
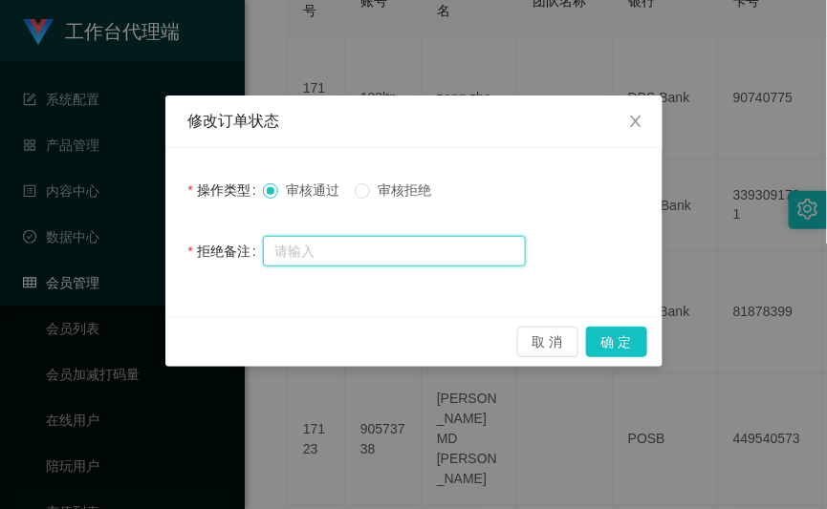
drag, startPoint x: 350, startPoint y: 255, endPoint x: 361, endPoint y: 248, distance: 13.3
click at [350, 255] on input "text" at bounding box center [394, 251] width 263 height 31
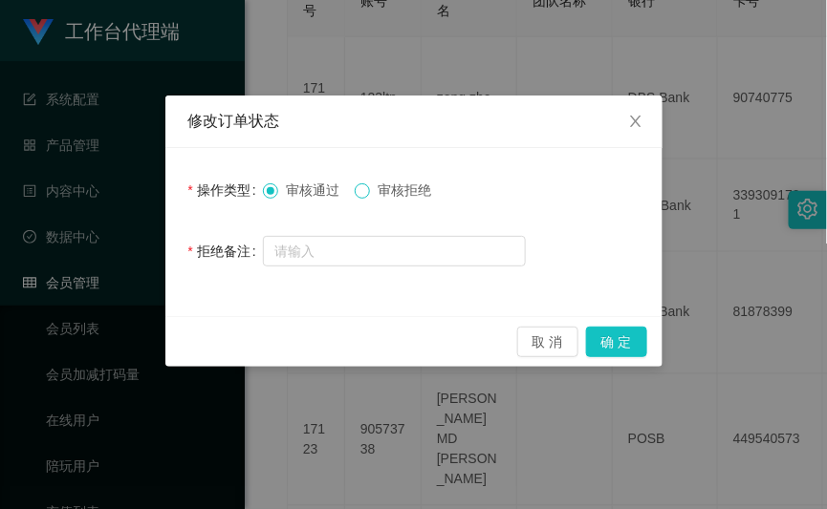
click at [370, 193] on span at bounding box center [362, 191] width 15 height 15
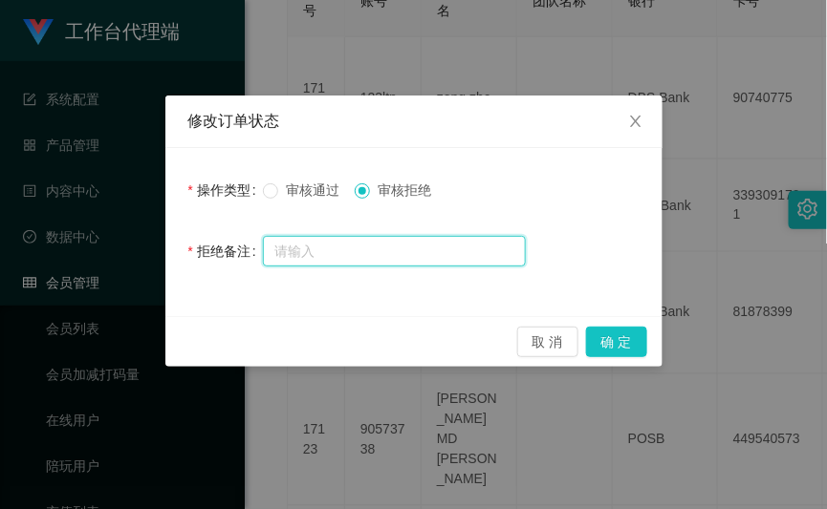
click at [356, 251] on input "text" at bounding box center [394, 251] width 263 height 31
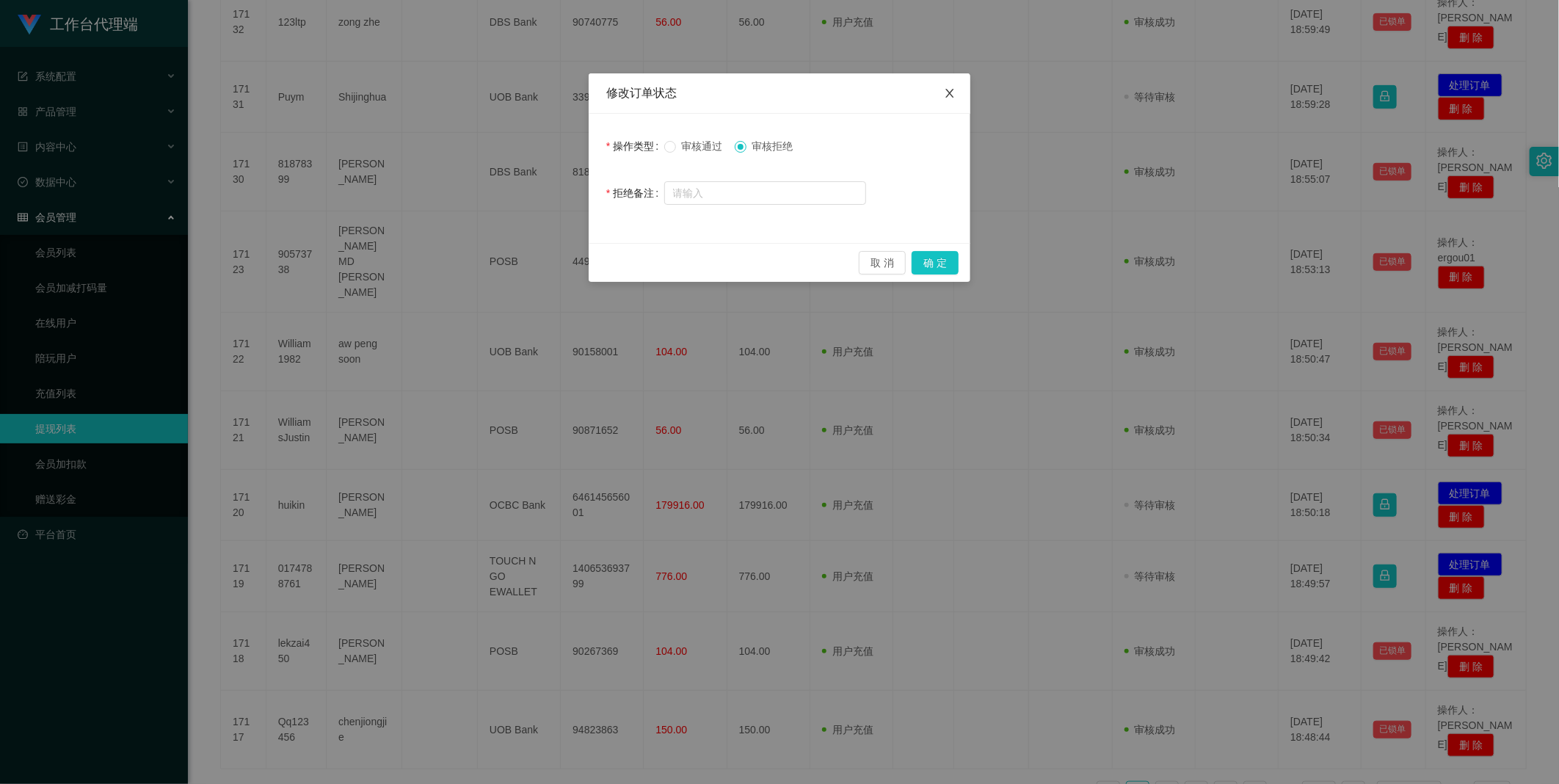
click at [953, 92] on icon "图标: close" at bounding box center [949, 93] width 12 height 12
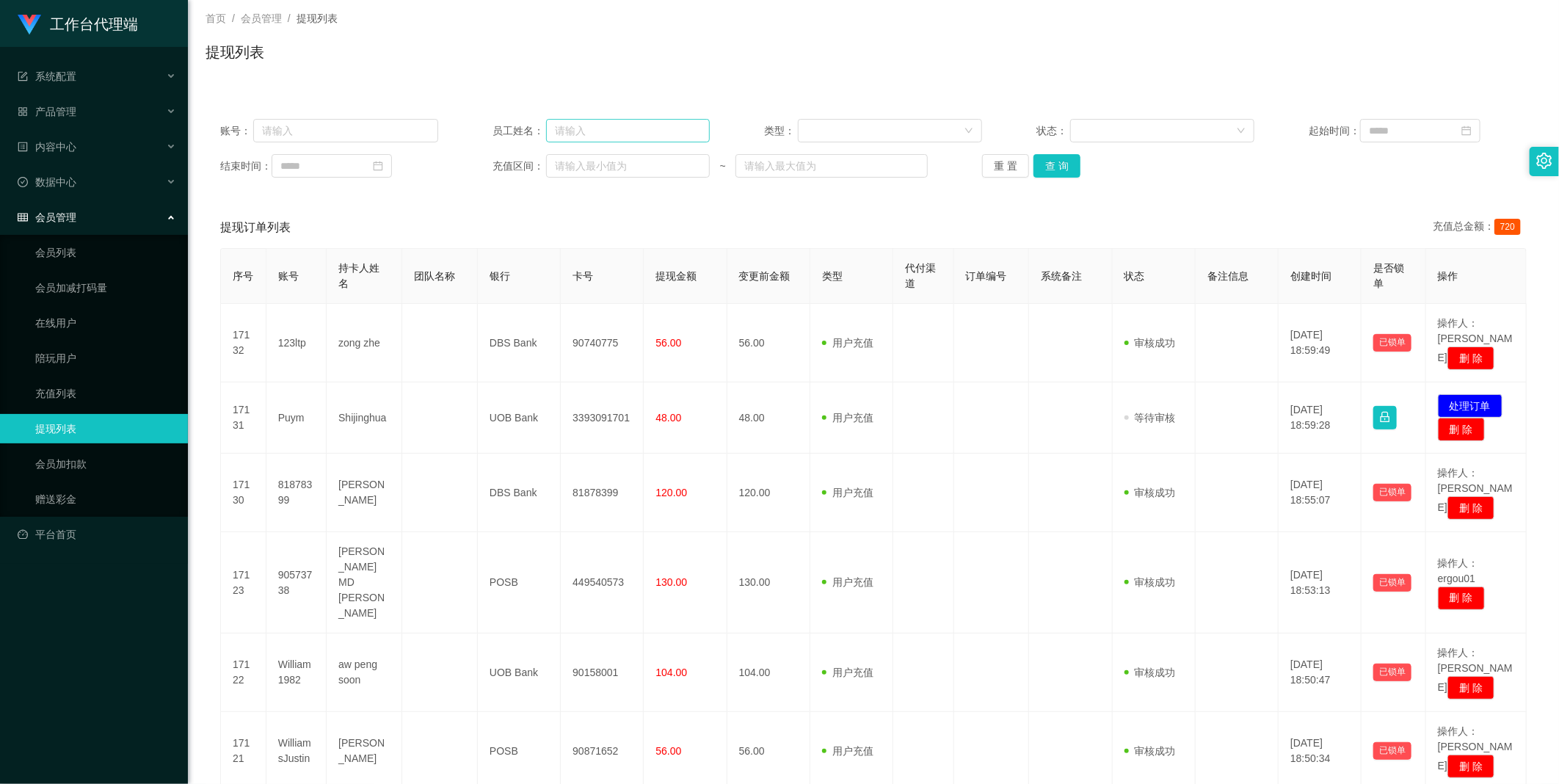
scroll to position [0, 0]
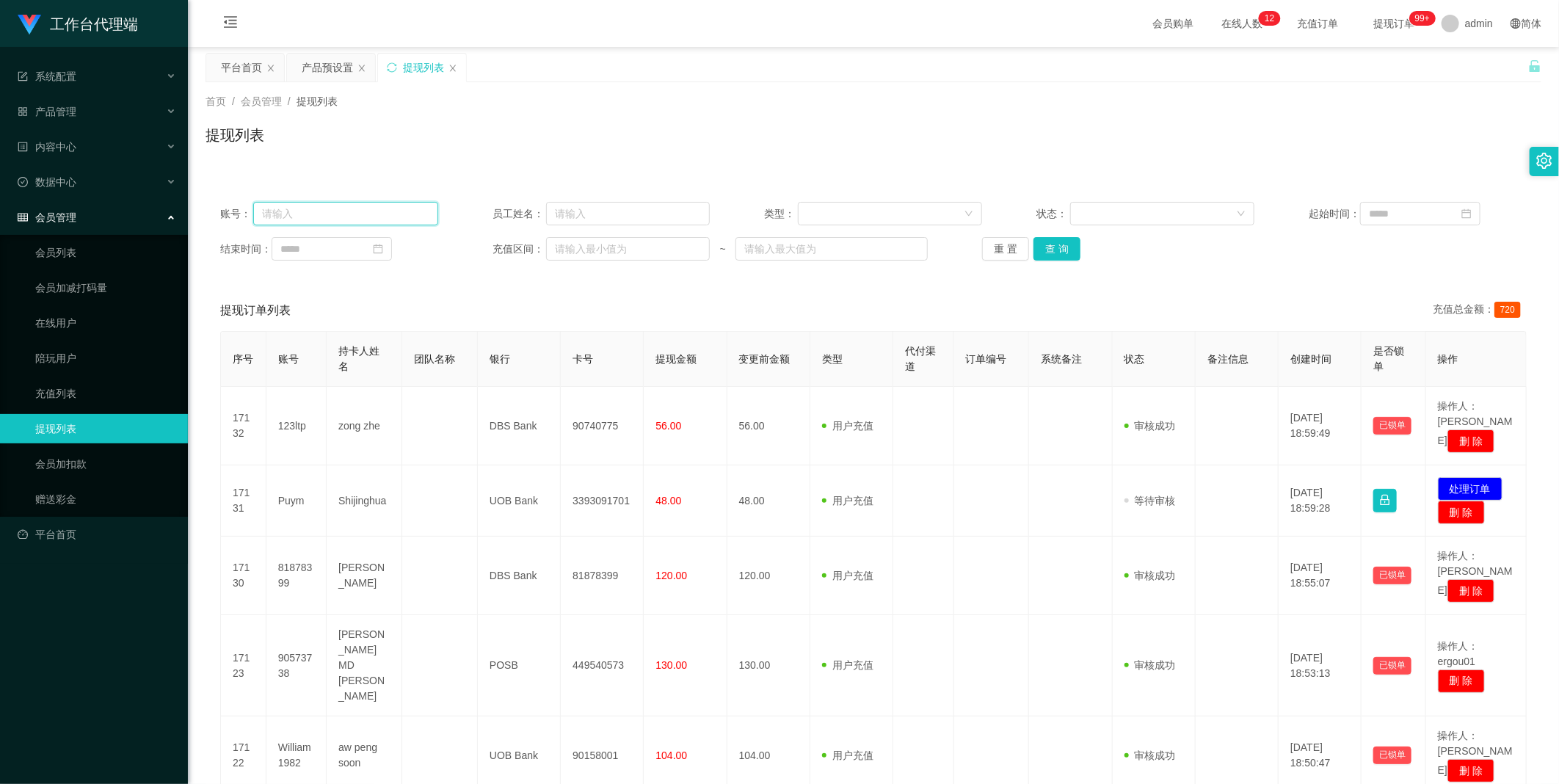
click at [377, 206] on input "text" at bounding box center [346, 213] width 185 height 24
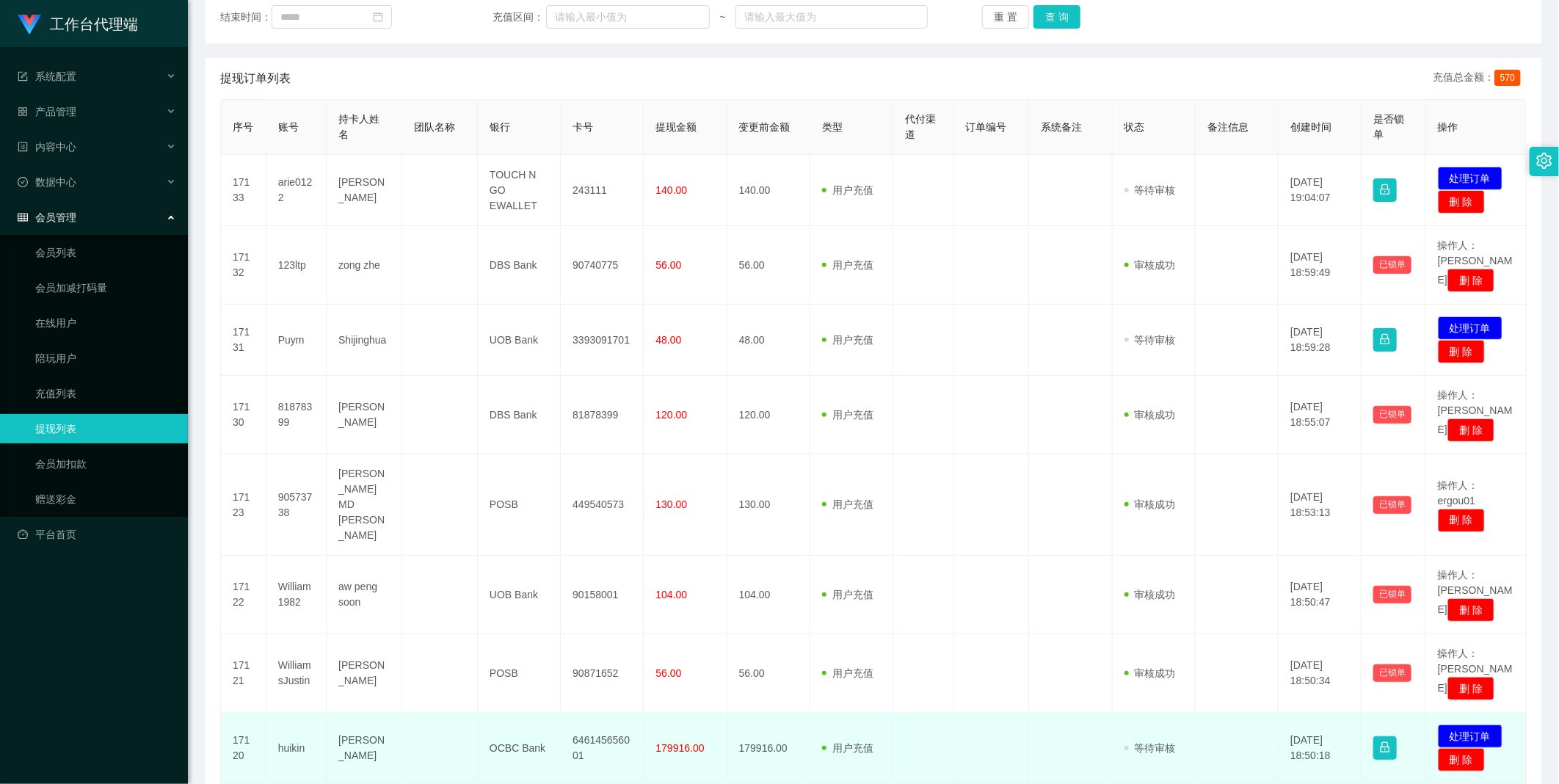
scroll to position [272, 0]
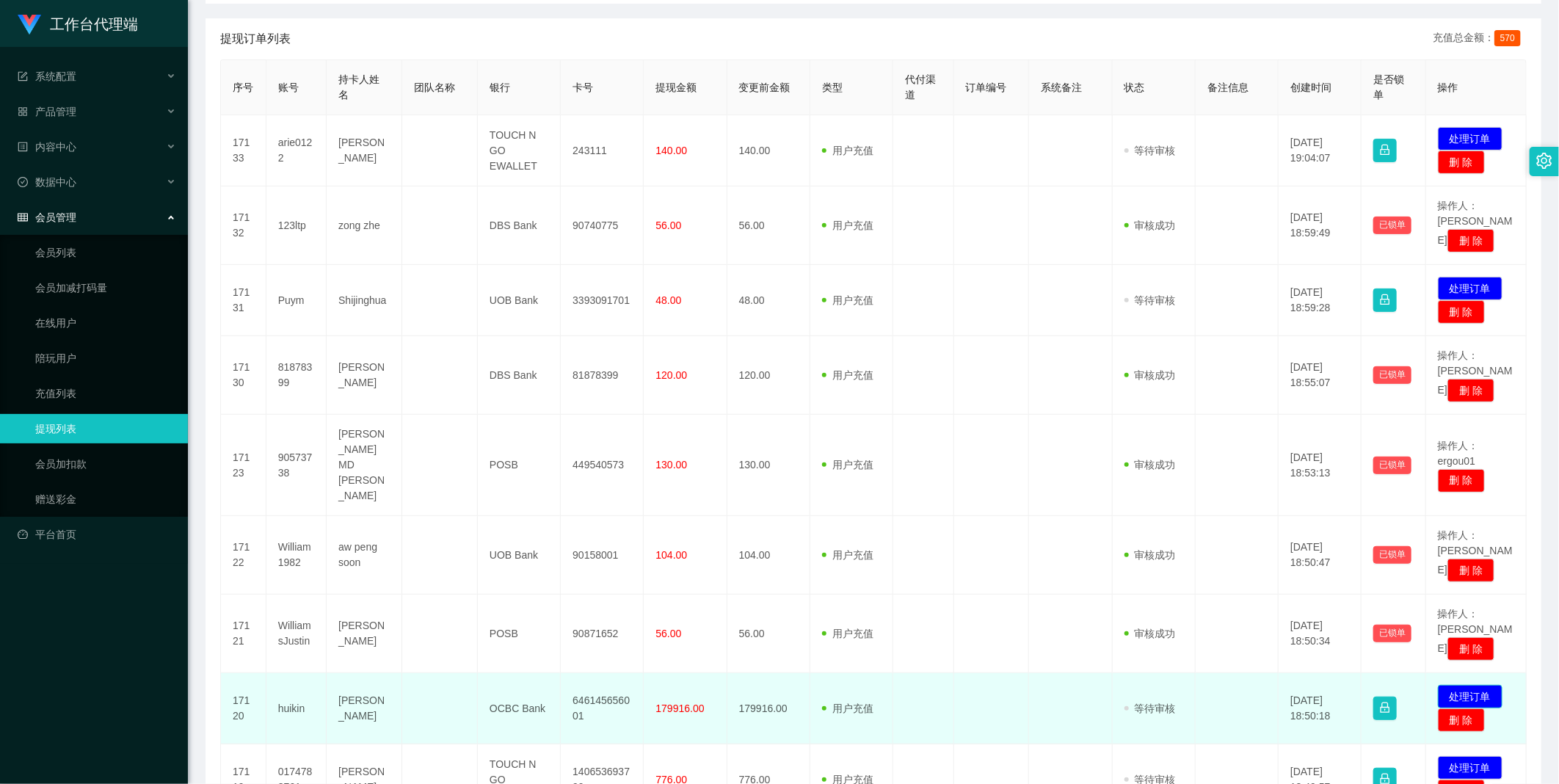
type input "因修复盈利出款单引起账户信誉分不足，需补足信誉分方可提现（原账号：huikin100分现huikin账号68分，每分3000元）商家信誉分购买完成后方可到账。…"
click at [1446, 685] on button "处理订单" at bounding box center [1470, 696] width 65 height 24
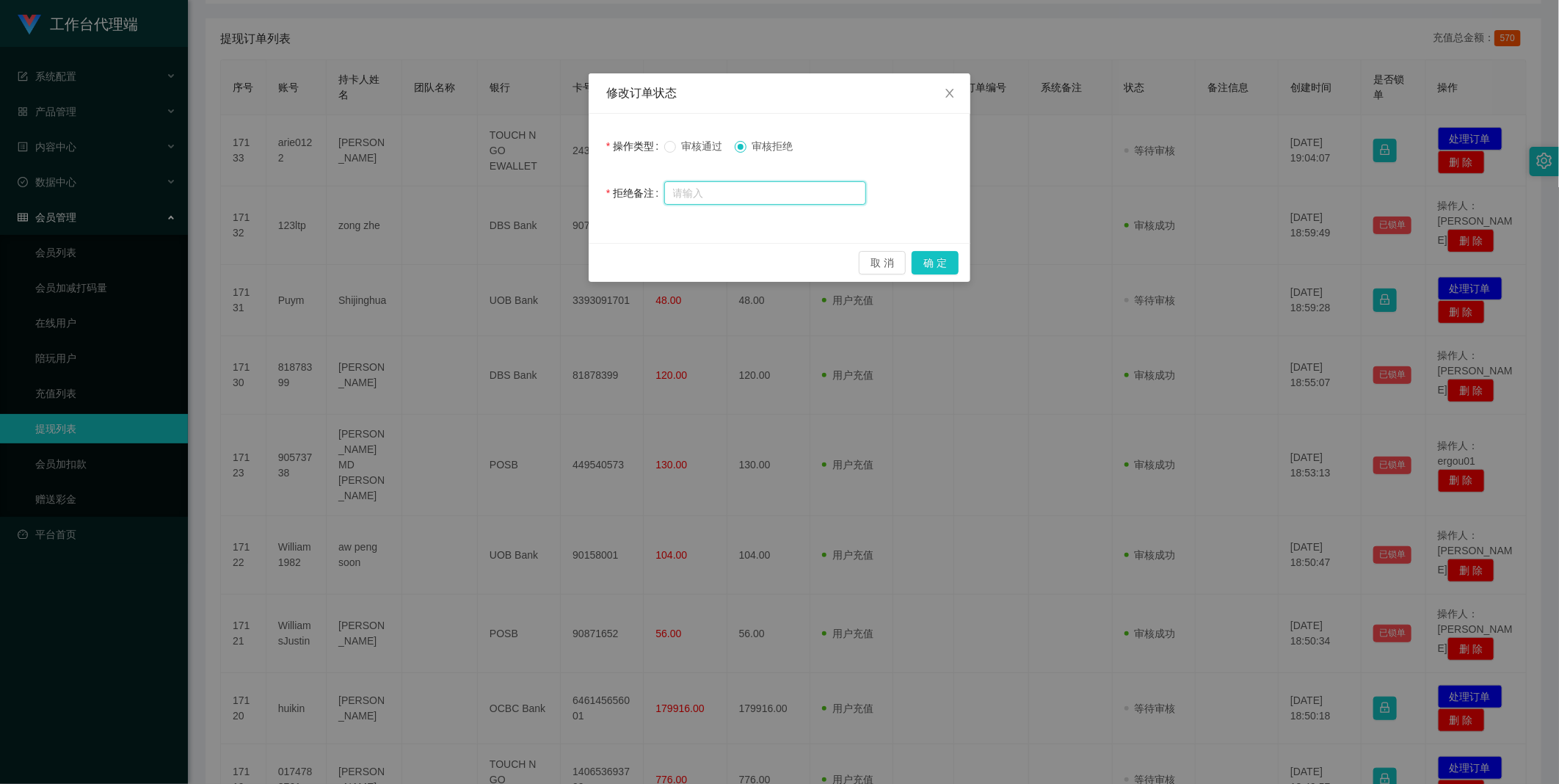
click at [714, 201] on input "text" at bounding box center [765, 193] width 202 height 24
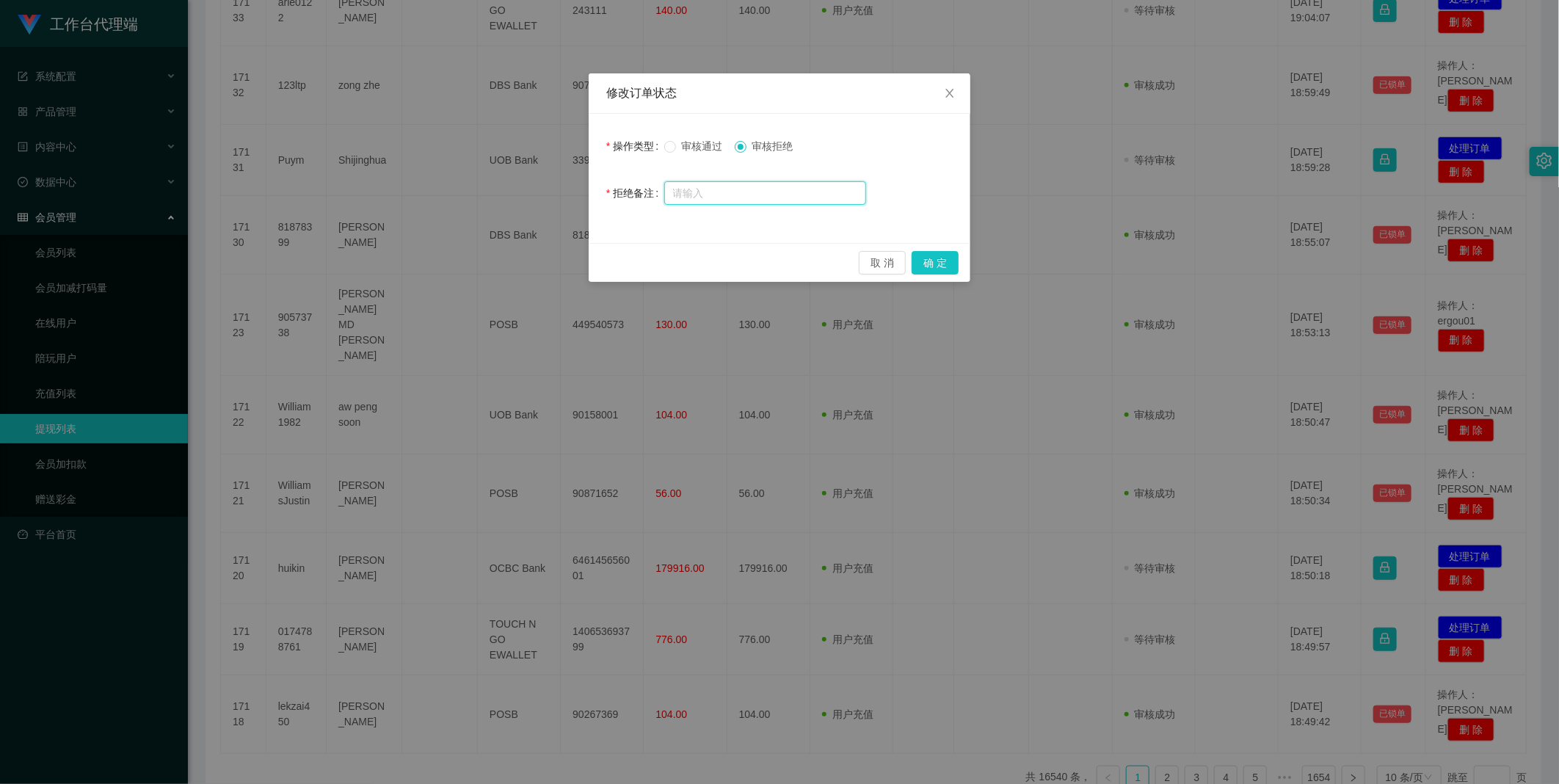
click at [729, 202] on input "text" at bounding box center [765, 193] width 202 height 24
click at [753, 190] on input "text" at bounding box center [765, 193] width 202 height 24
paste input "因修复盈利出款单引起账户信誉分不足，需补足信誉分方可提现（原账号：huikin100分现huikin账号68分，每分3000元）商家信誉分购买完成后方可到账。…"
type input "因修复盈利出款单引起账户信誉分不足，需补足信誉分方可提现（原账号：huikin100分现huikin账号68分，每分3000元）商家信誉分购买完成后方可到账。…"
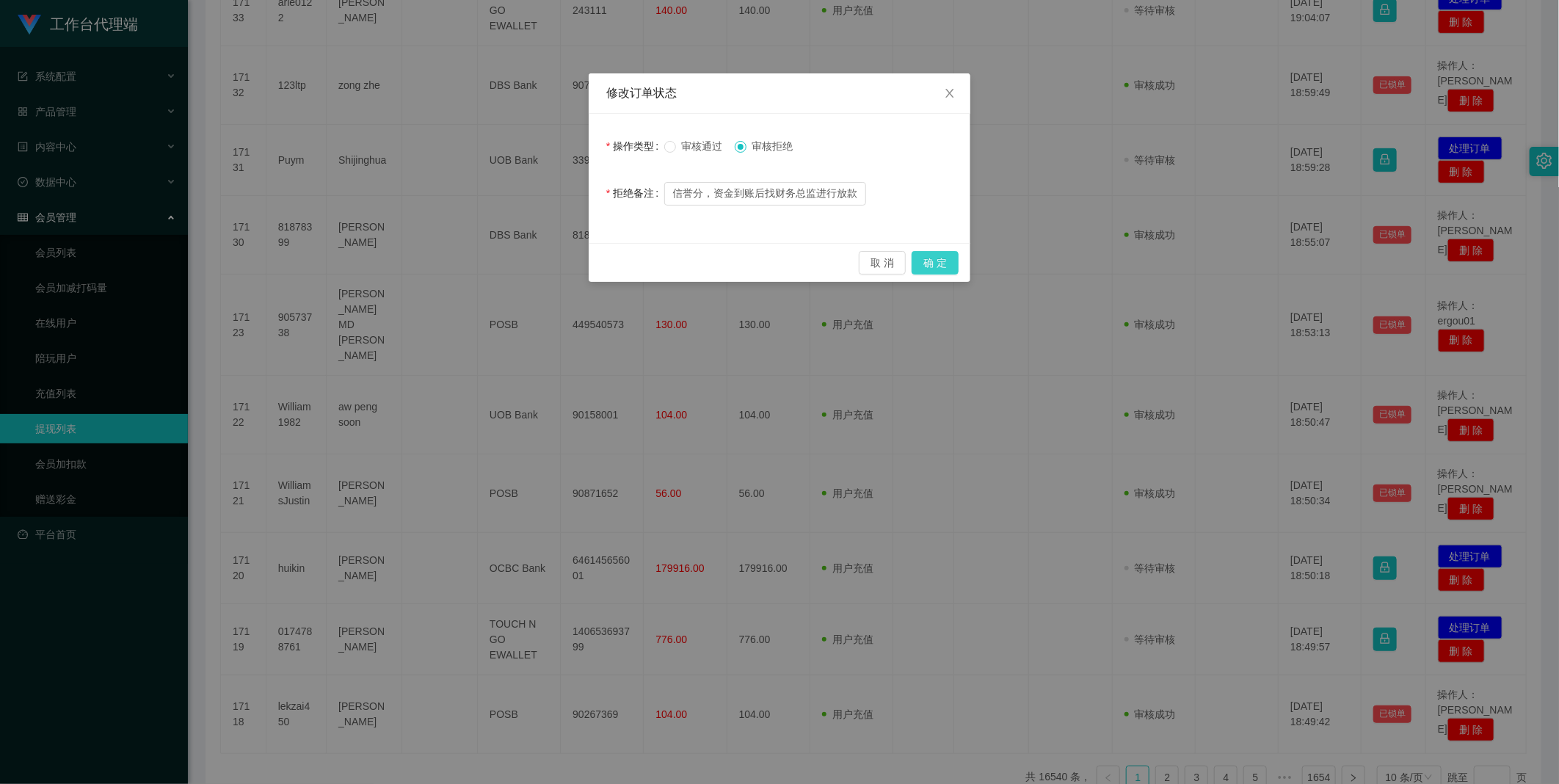
scroll to position [0, 0]
click at [945, 259] on button "确 定" at bounding box center [935, 263] width 47 height 24
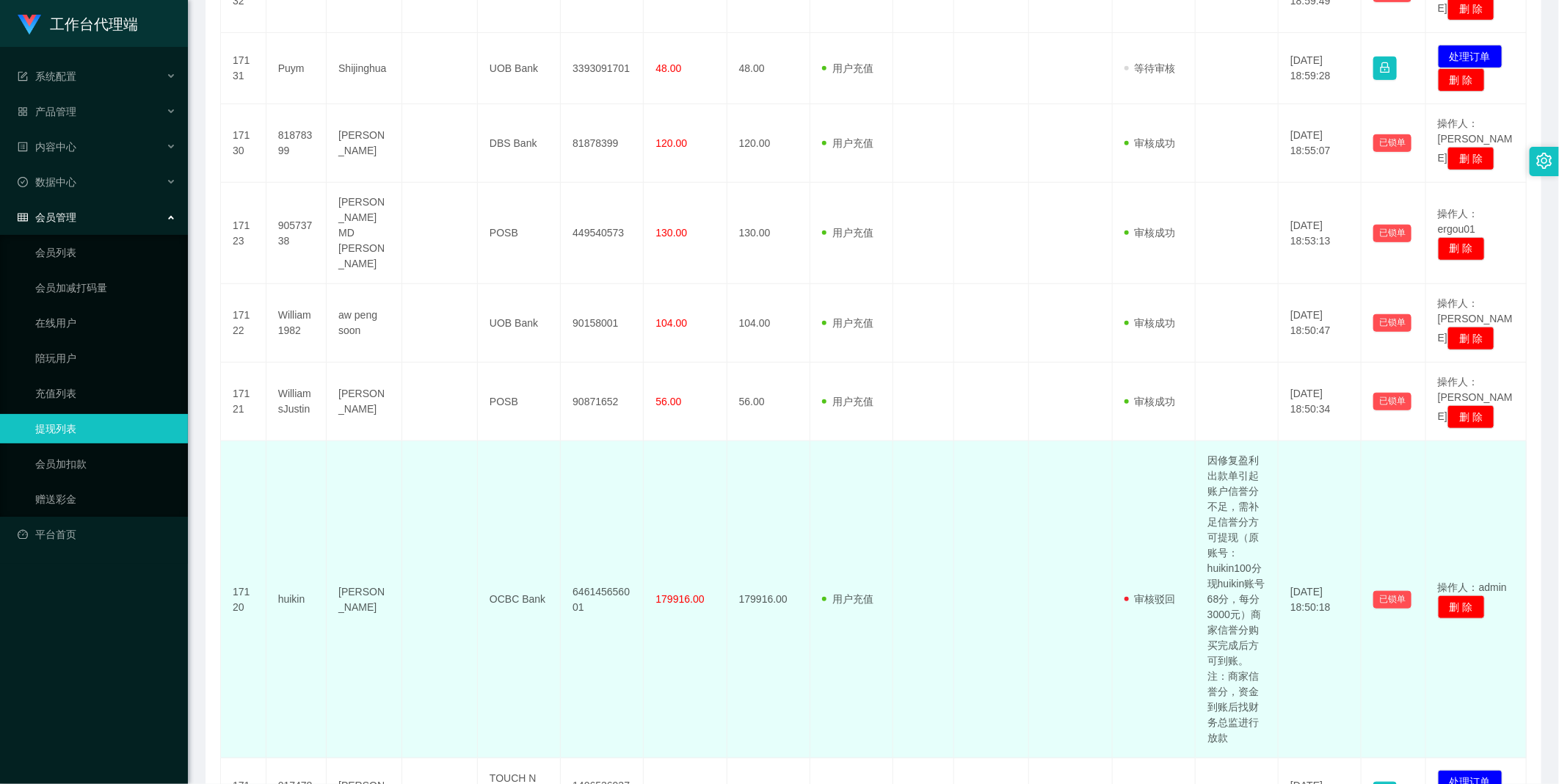
scroll to position [544, 0]
